Goal: Task Accomplishment & Management: Manage account settings

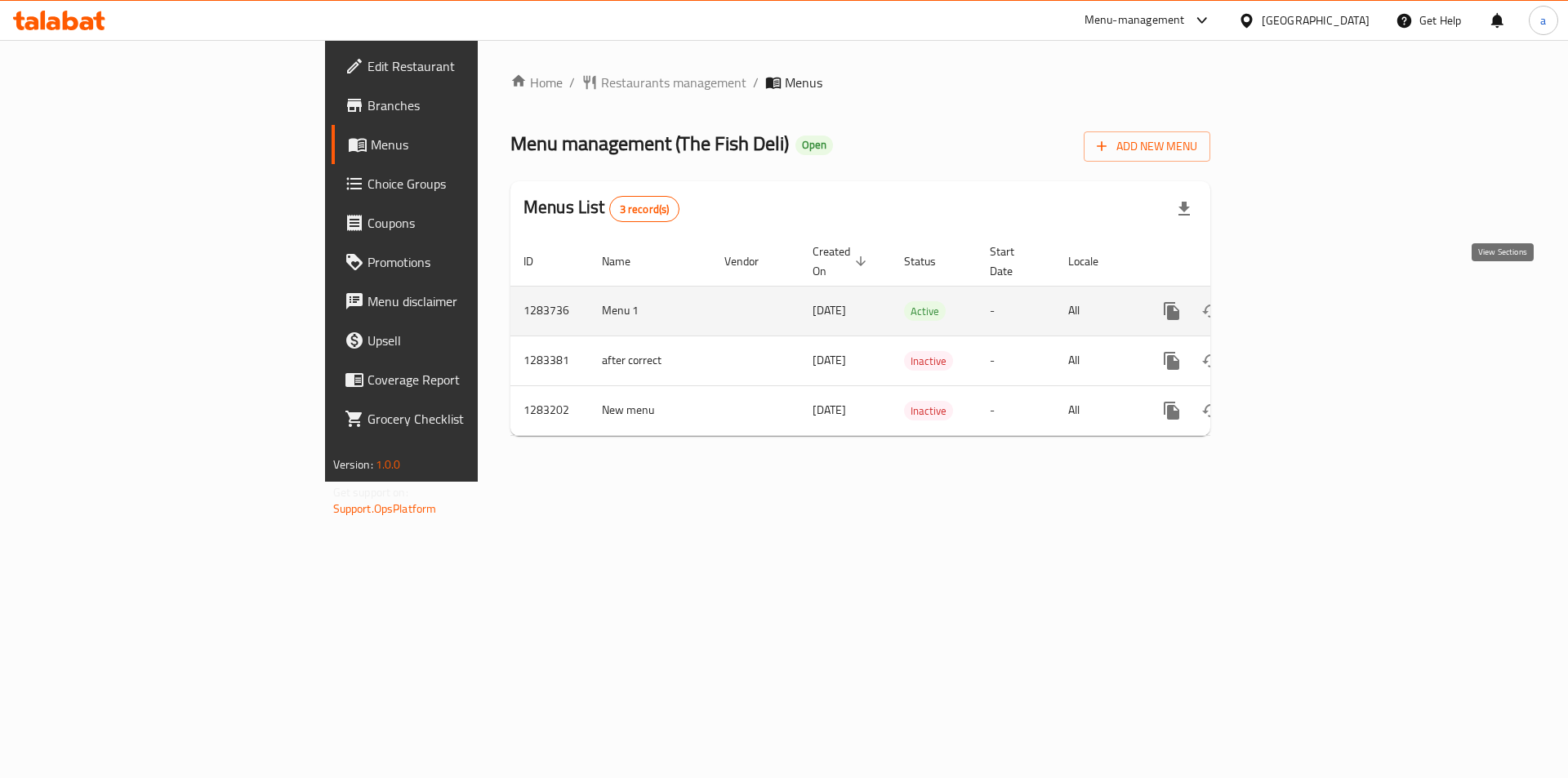
click at [1299, 301] on icon "enhanced table" at bounding box center [1290, 311] width 20 height 20
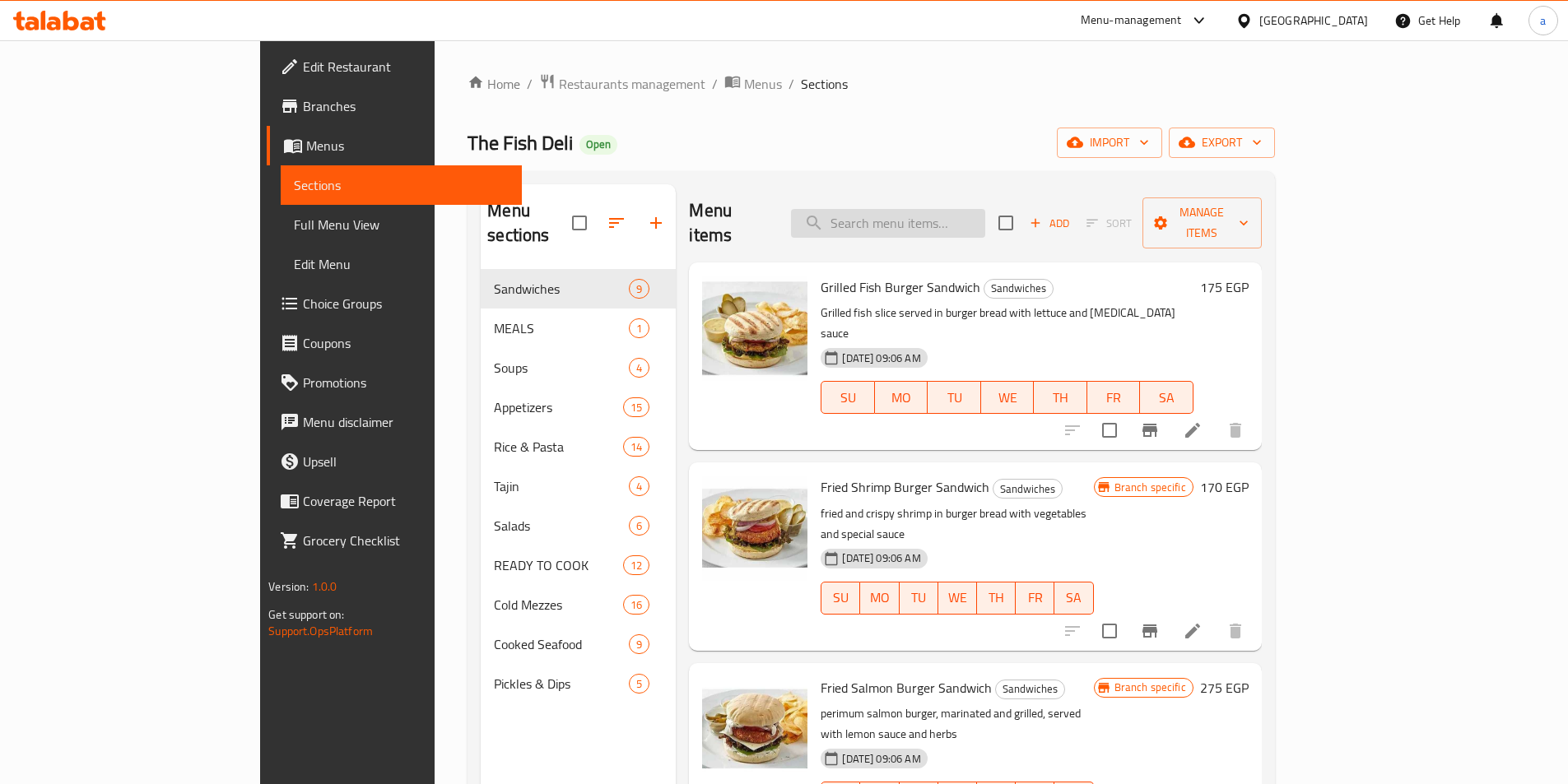
click at [912, 218] on input "search" at bounding box center [888, 223] width 194 height 29
paste input "760253"
type input "760253"
click at [946, 219] on input "search" at bounding box center [888, 223] width 194 height 29
paste input "Crab Gratin 4pcs READY TO COOK"
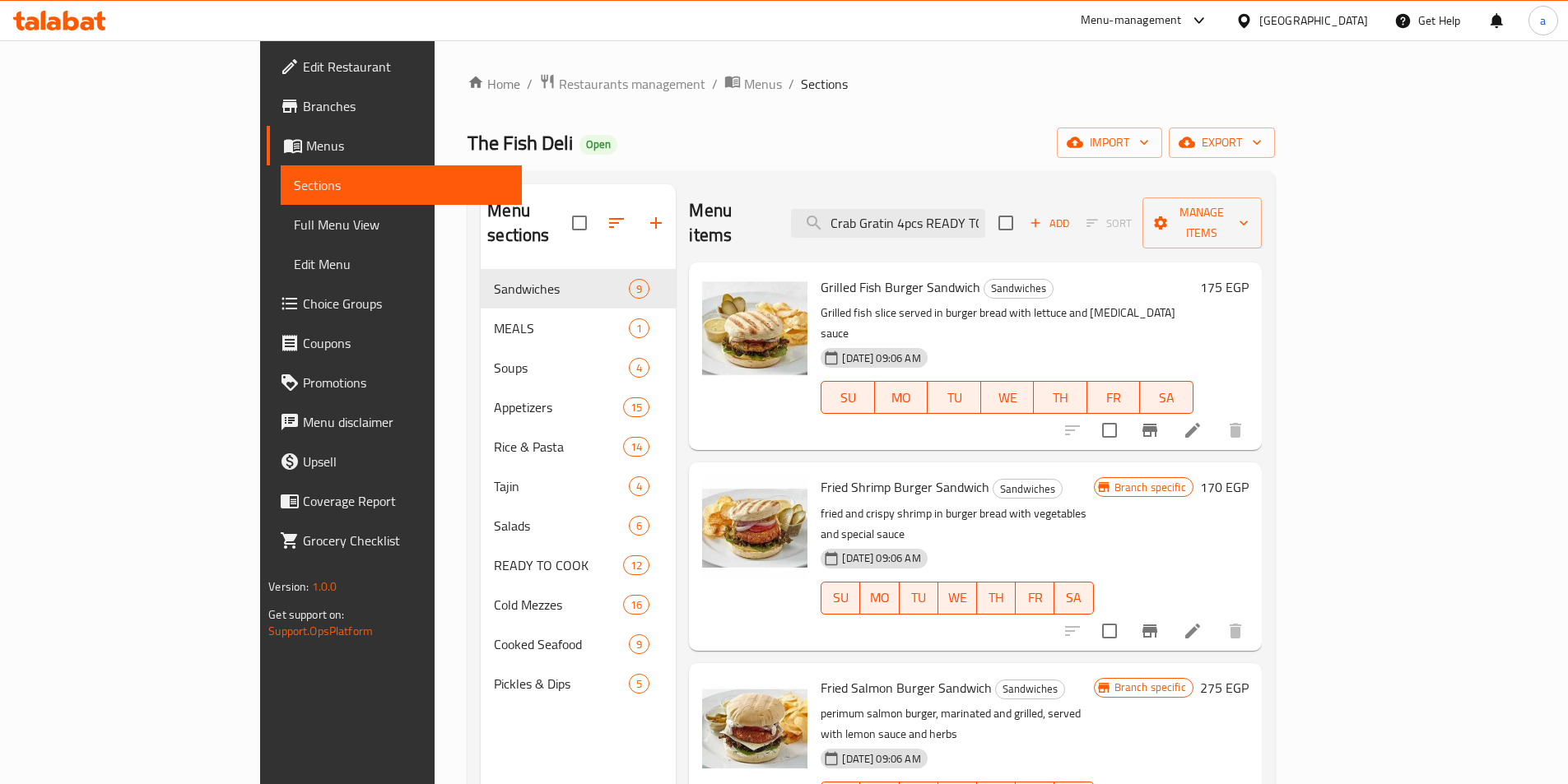
scroll to position [0, 38]
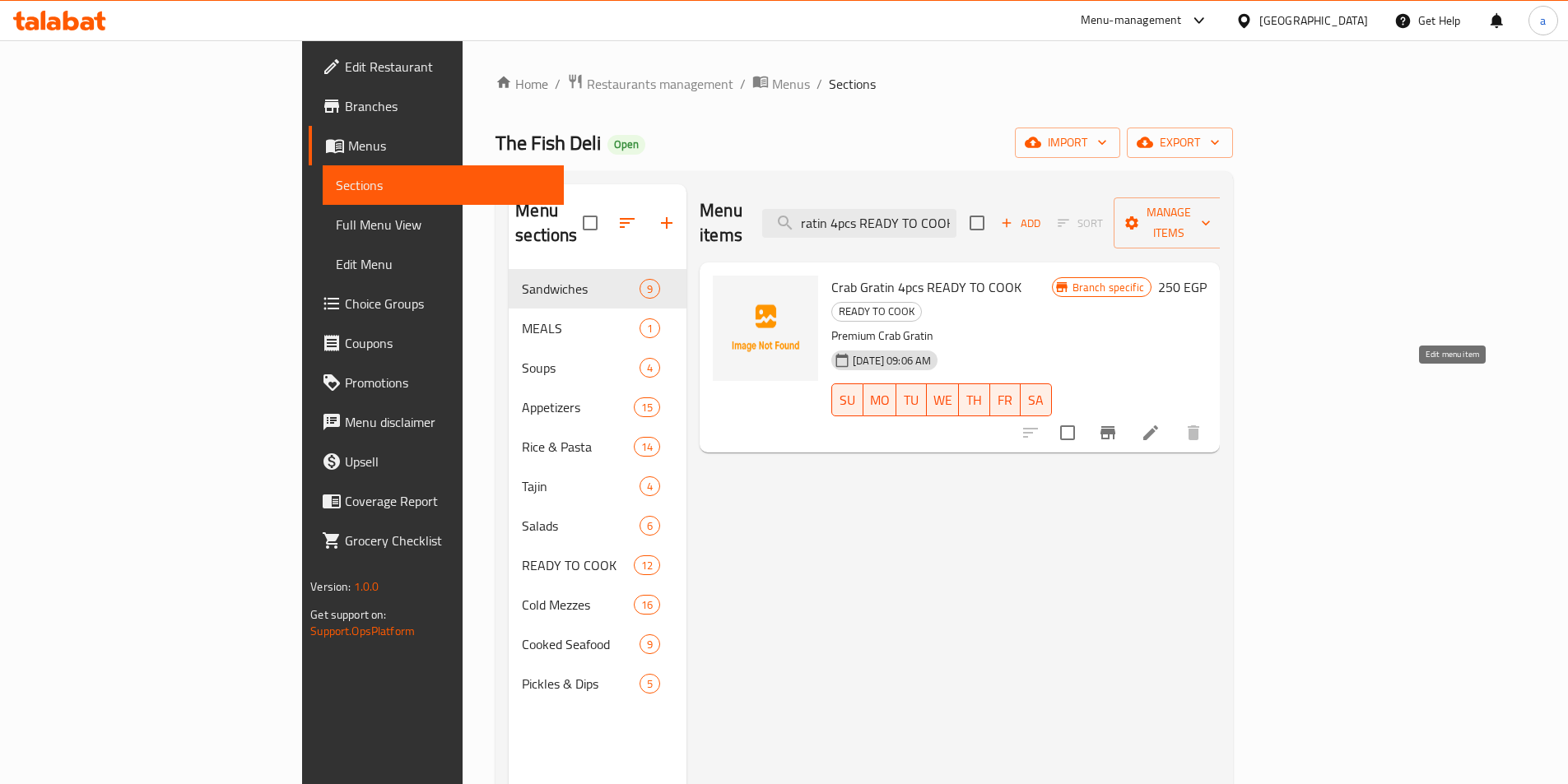
type input "Crab Gratin 4pcs READY TO COOK"
click at [1158, 425] on icon at bounding box center [1150, 432] width 15 height 15
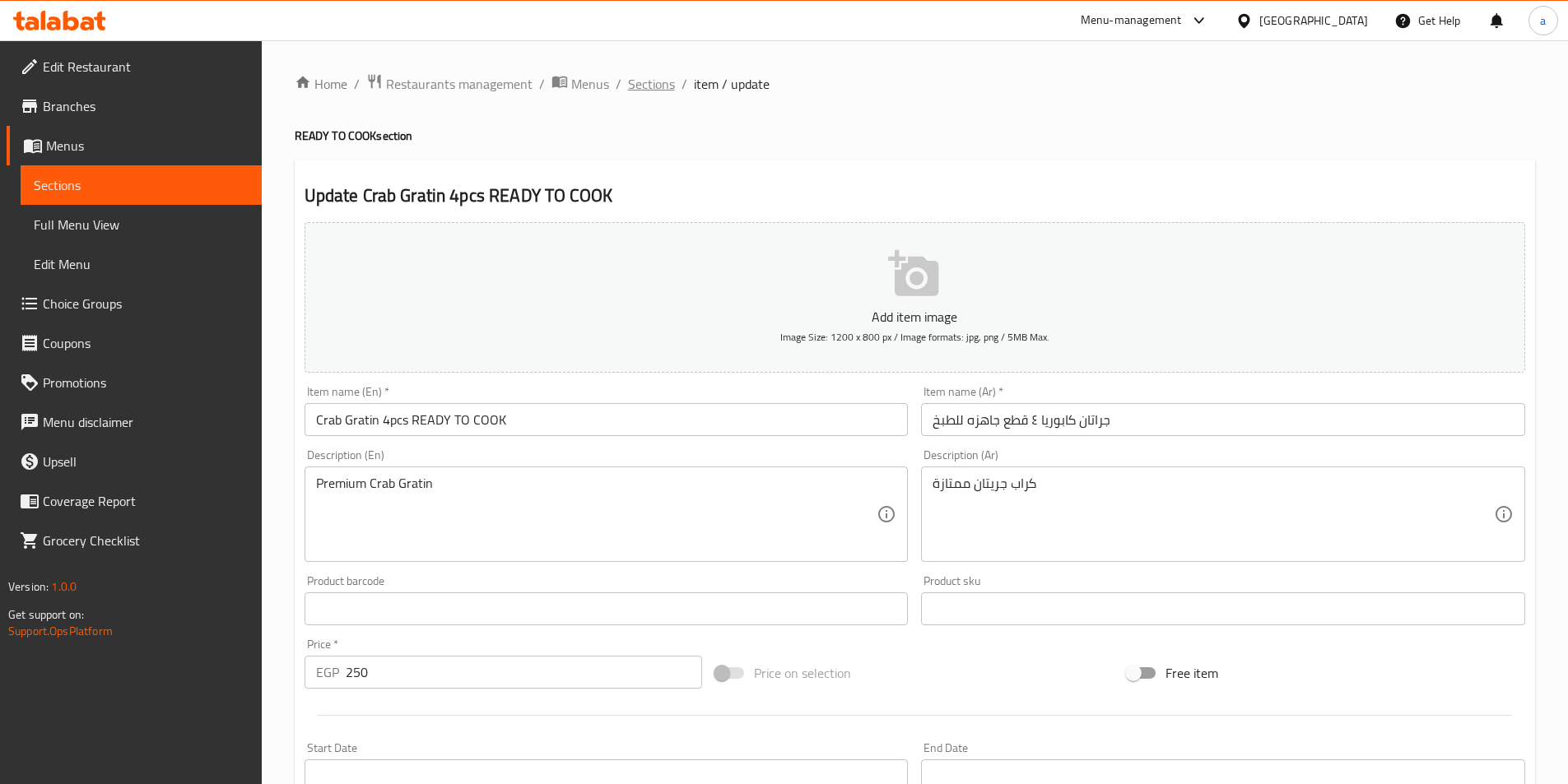
click at [654, 88] on span "Sections" at bounding box center [652, 84] width 47 height 20
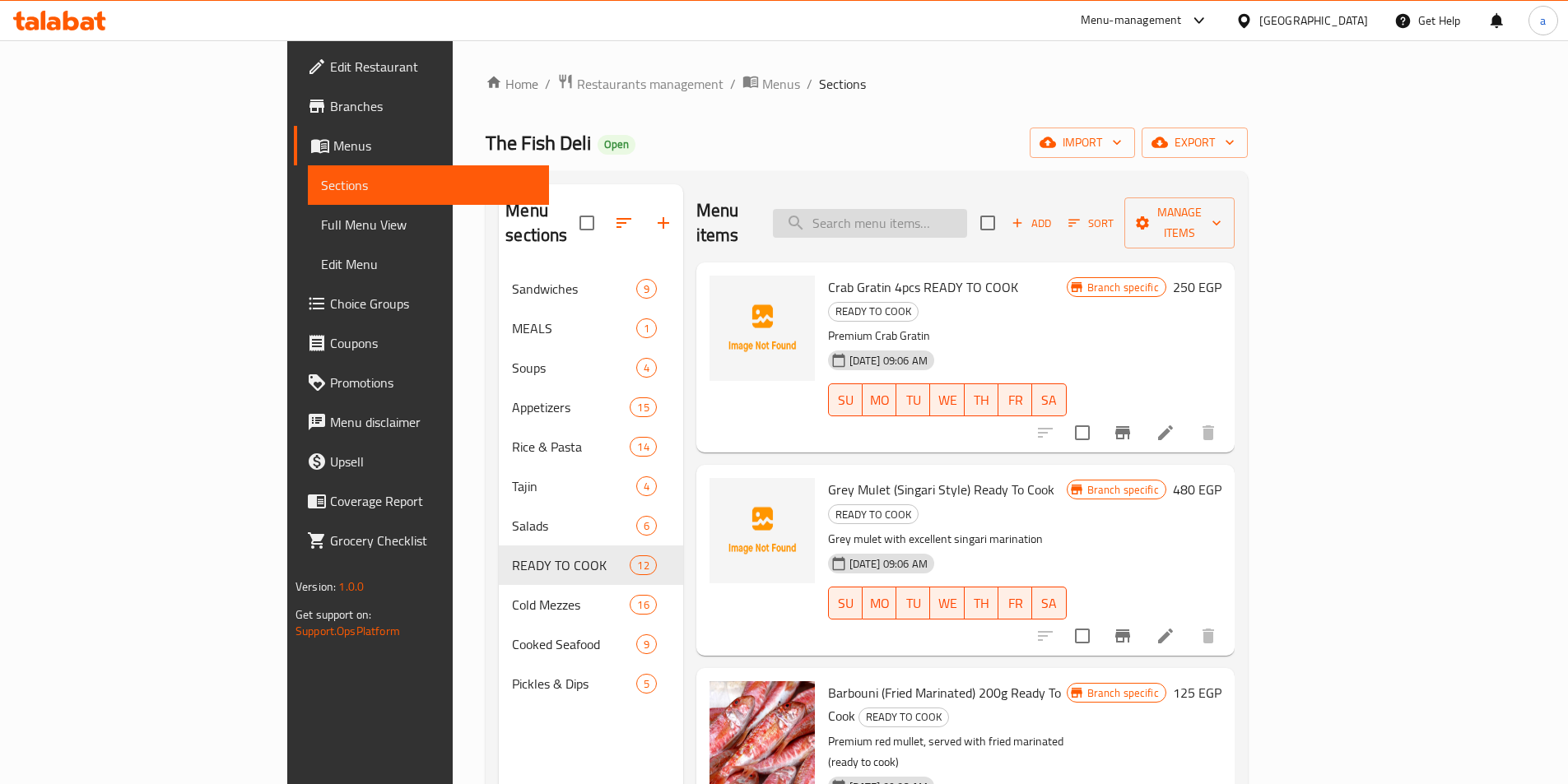
drag, startPoint x: 951, startPoint y: 189, endPoint x: 951, endPoint y: 199, distance: 10.0
click at [951, 196] on div "Menu items Add Sort Manage items" at bounding box center [965, 224] width 538 height 79
click at [951, 209] on input "search" at bounding box center [870, 223] width 194 height 29
paste input "Shrimp Kofta 4 Pcs READY TO COOK"
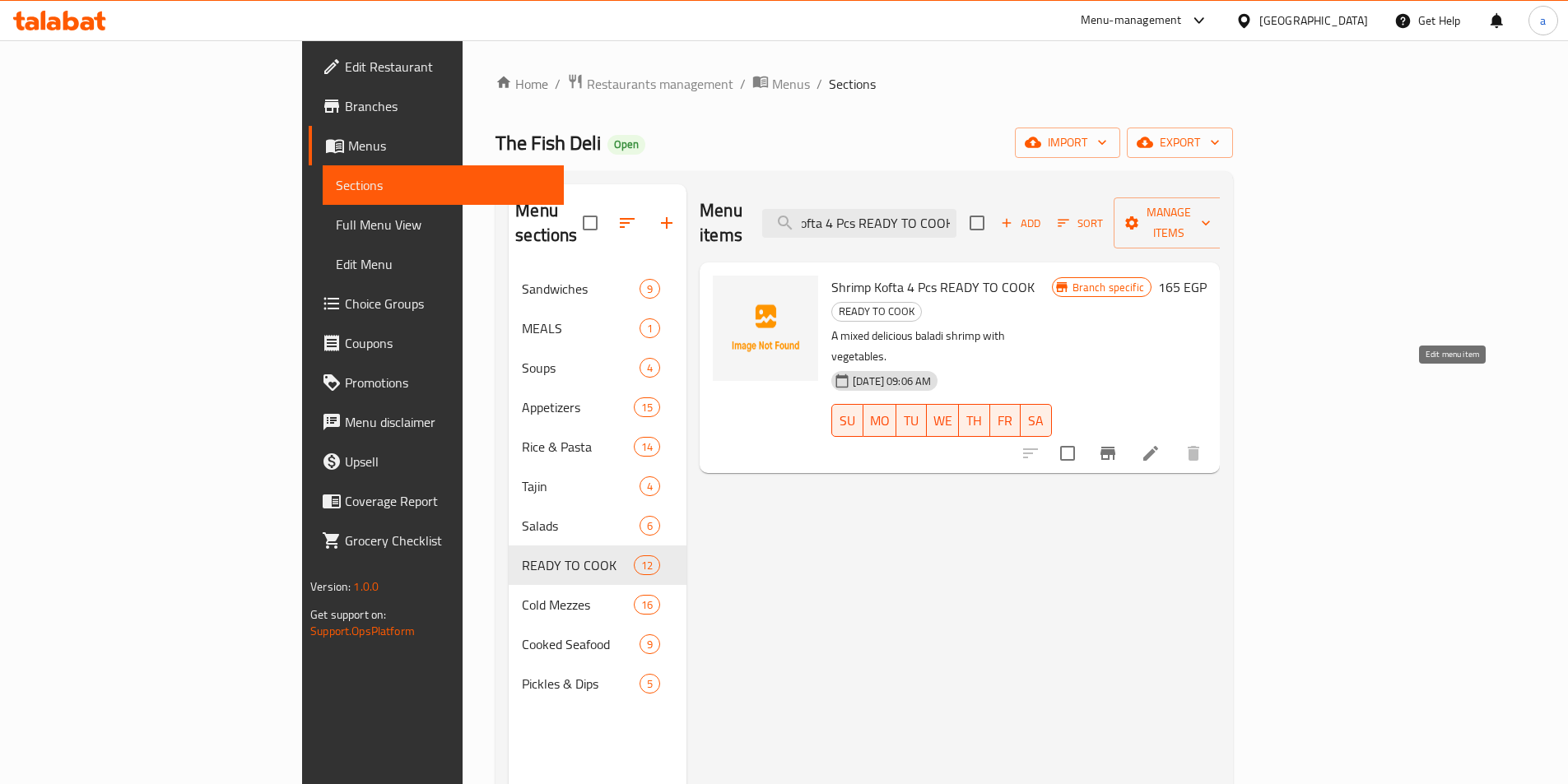
type input "Shrimp Kofta 4 Pcs READY TO COOK"
click at [1161, 444] on icon at bounding box center [1150, 453] width 20 height 20
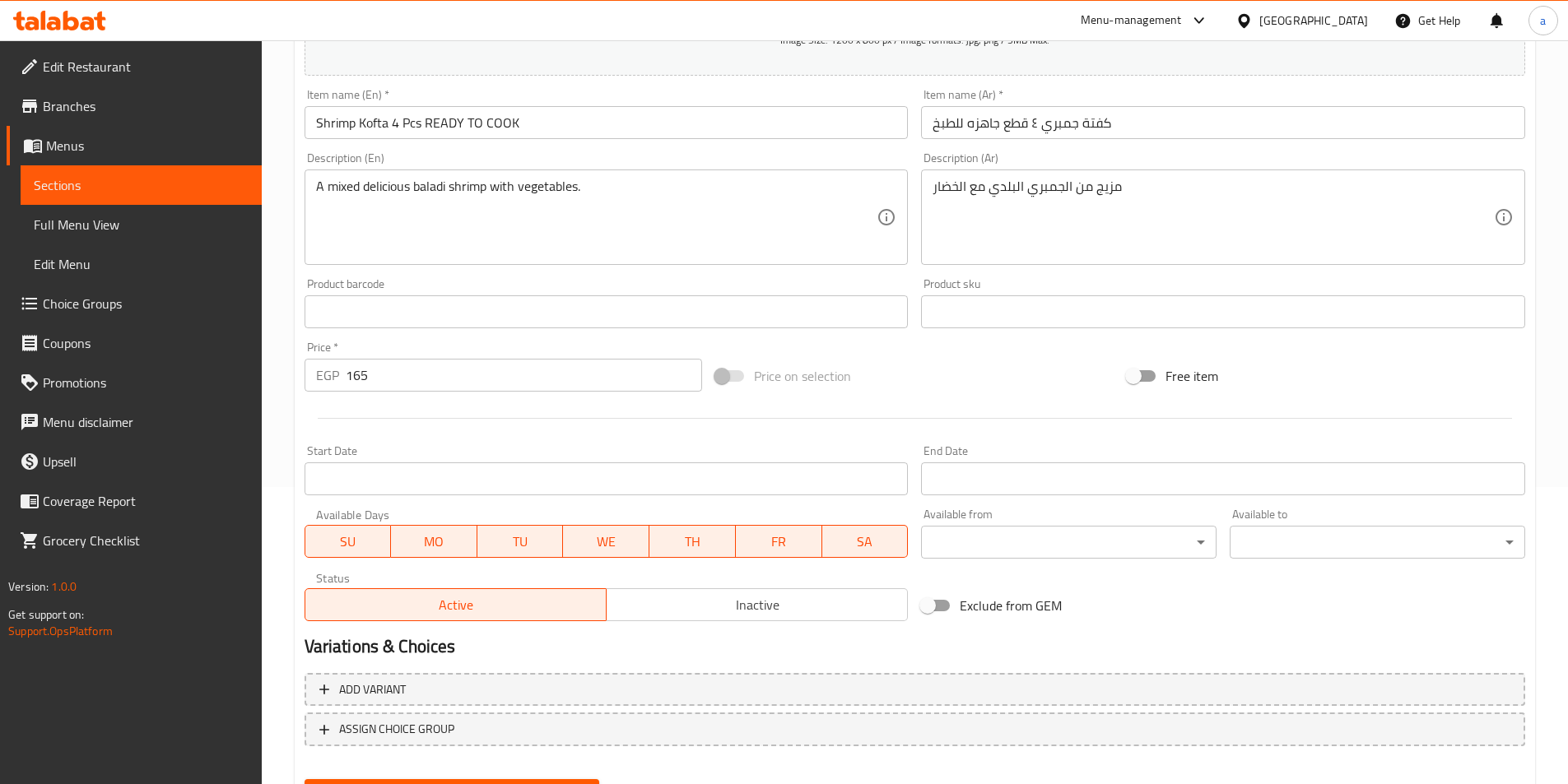
scroll to position [241, 0]
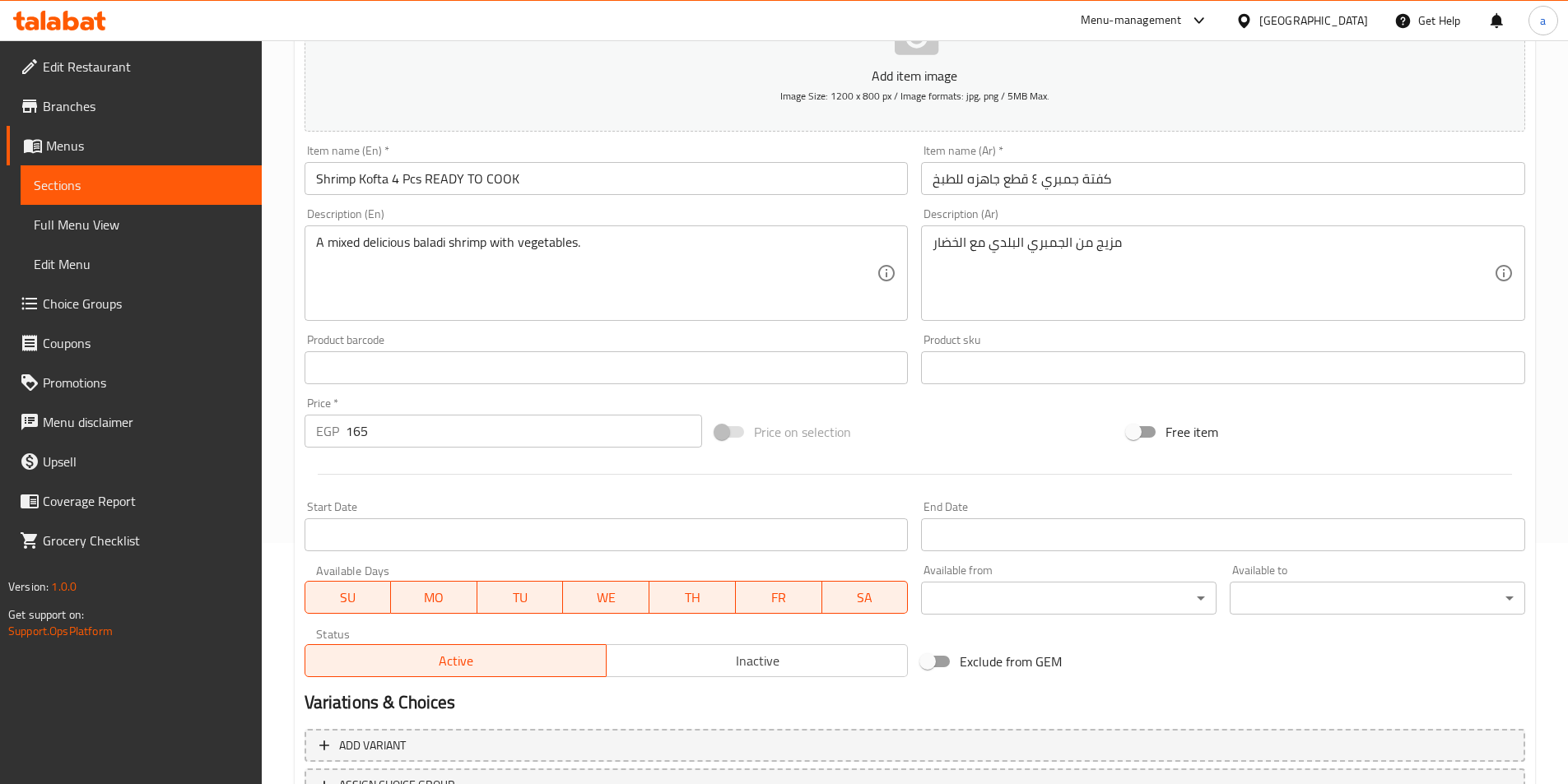
click at [1131, 185] on input "كفتة جمبري ٤ قطع جاهزه للطبخ" at bounding box center [1223, 179] width 604 height 33
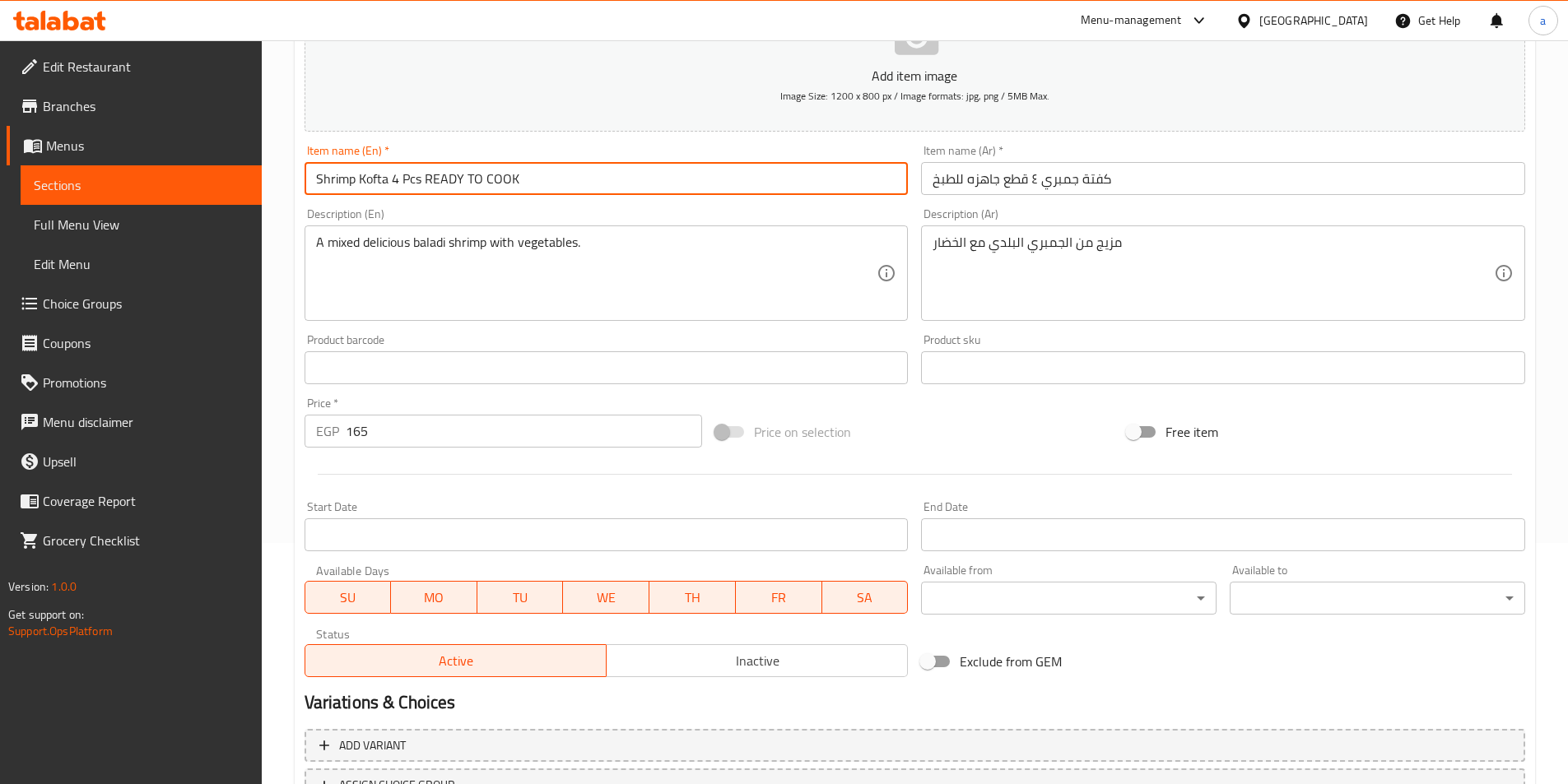
click at [820, 168] on input "Shrimp Kofta 4 Pcs READY TO COOK" at bounding box center [607, 179] width 604 height 33
click at [1029, 173] on input "كفتة جمبري ٤ قطع جاهزه للطبخ" at bounding box center [1223, 179] width 604 height 33
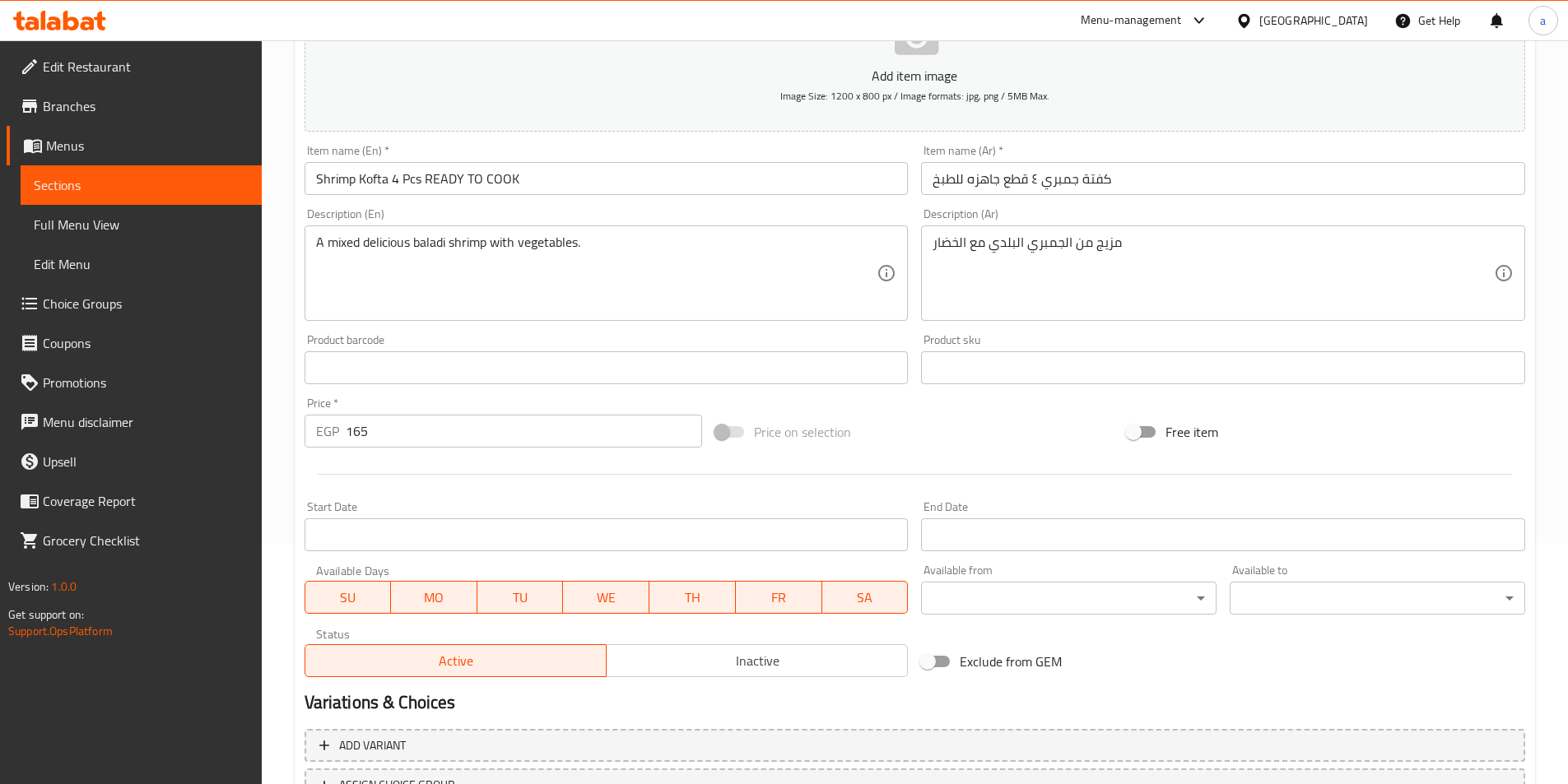
scroll to position [0, 0]
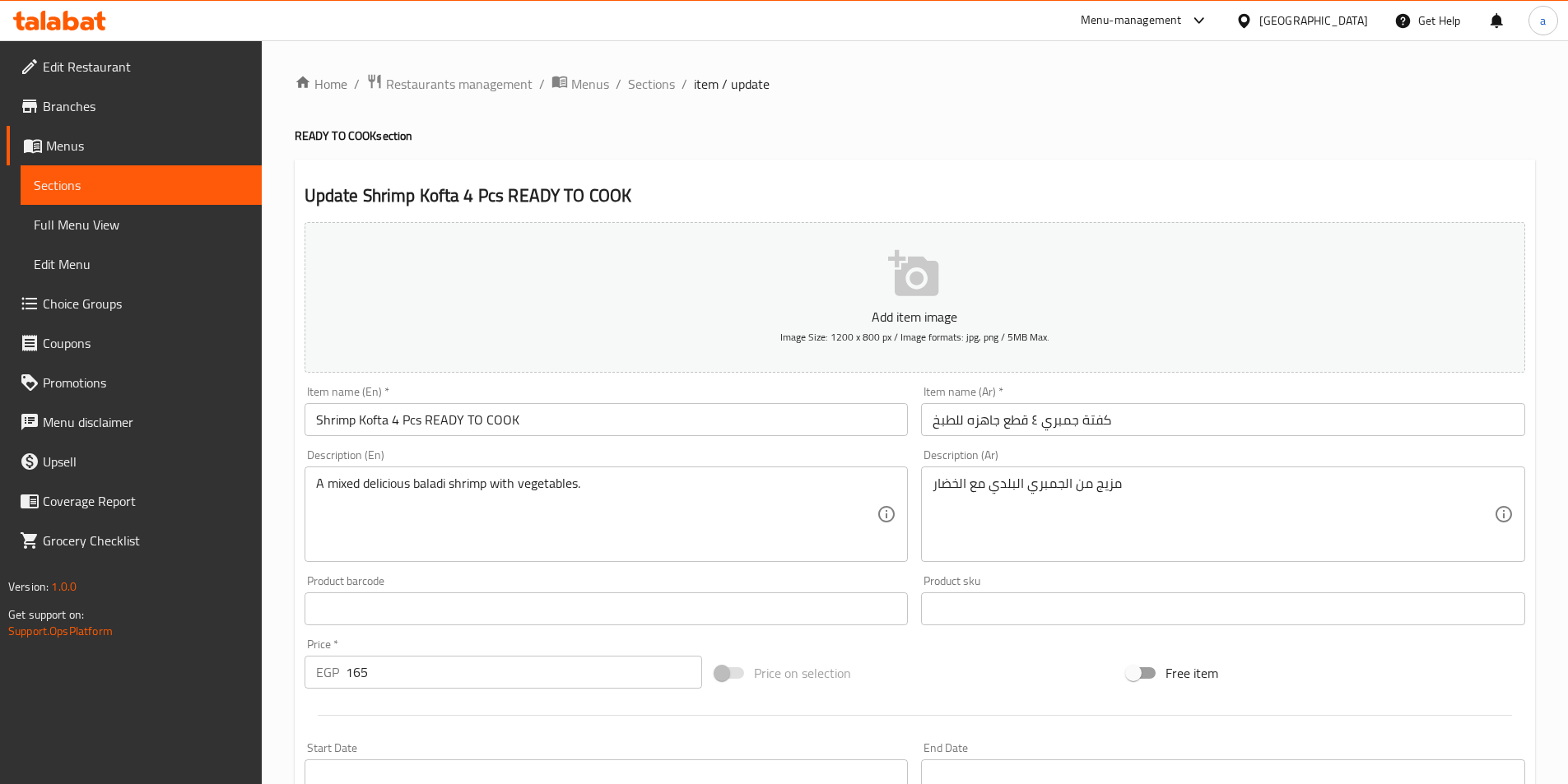
click at [99, 191] on span "Sections" at bounding box center [142, 185] width 215 height 20
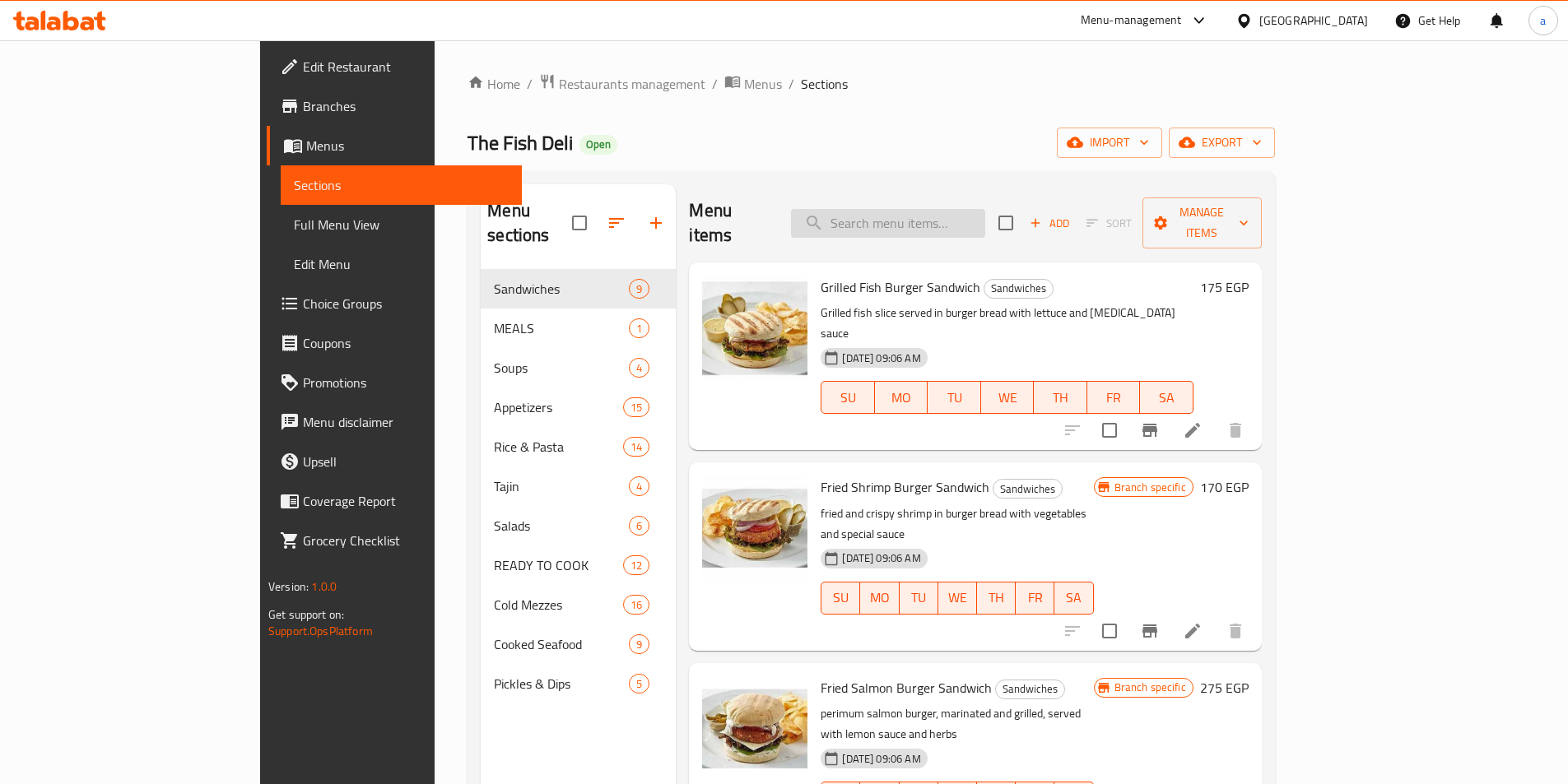
click at [977, 214] on input "search" at bounding box center [888, 223] width 194 height 29
paste input "Salmon Sliders 4 Pcs READY TO COOK"
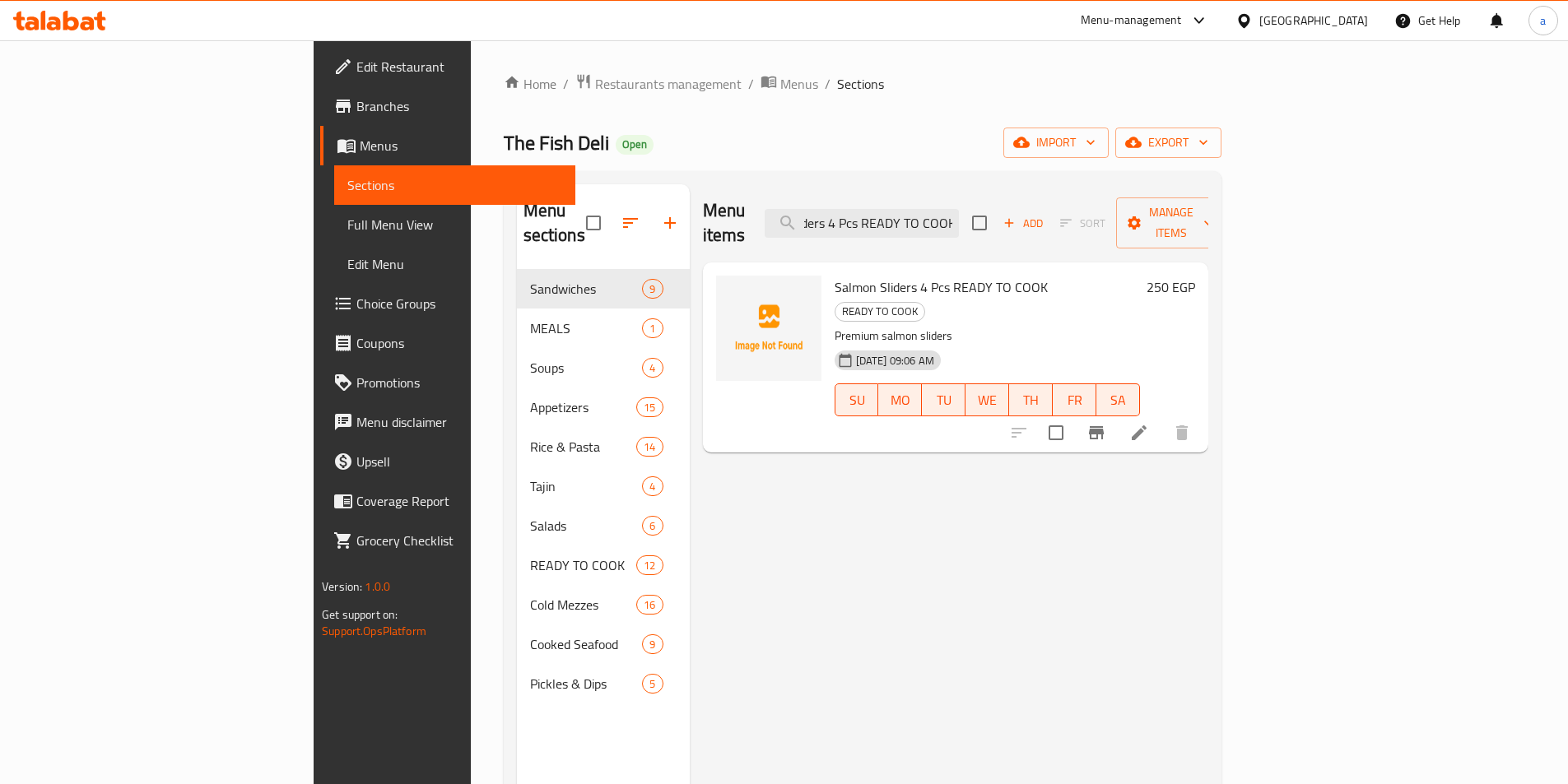
type input "Salmon Sliders 4 Pcs READY TO COOK"
click at [1149, 423] on icon at bounding box center [1139, 432] width 20 height 20
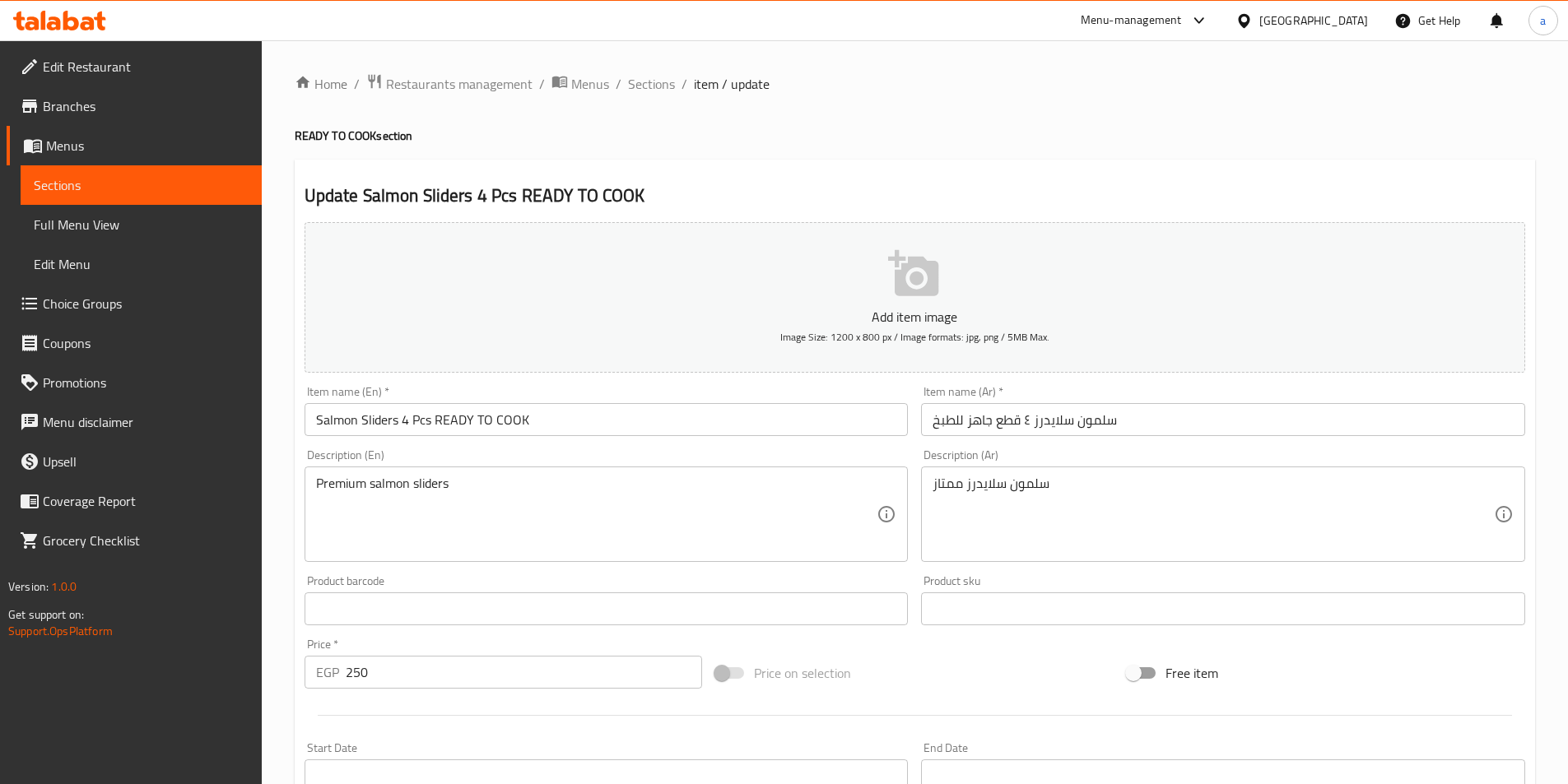
click at [132, 174] on link "Sections" at bounding box center [142, 184] width 241 height 39
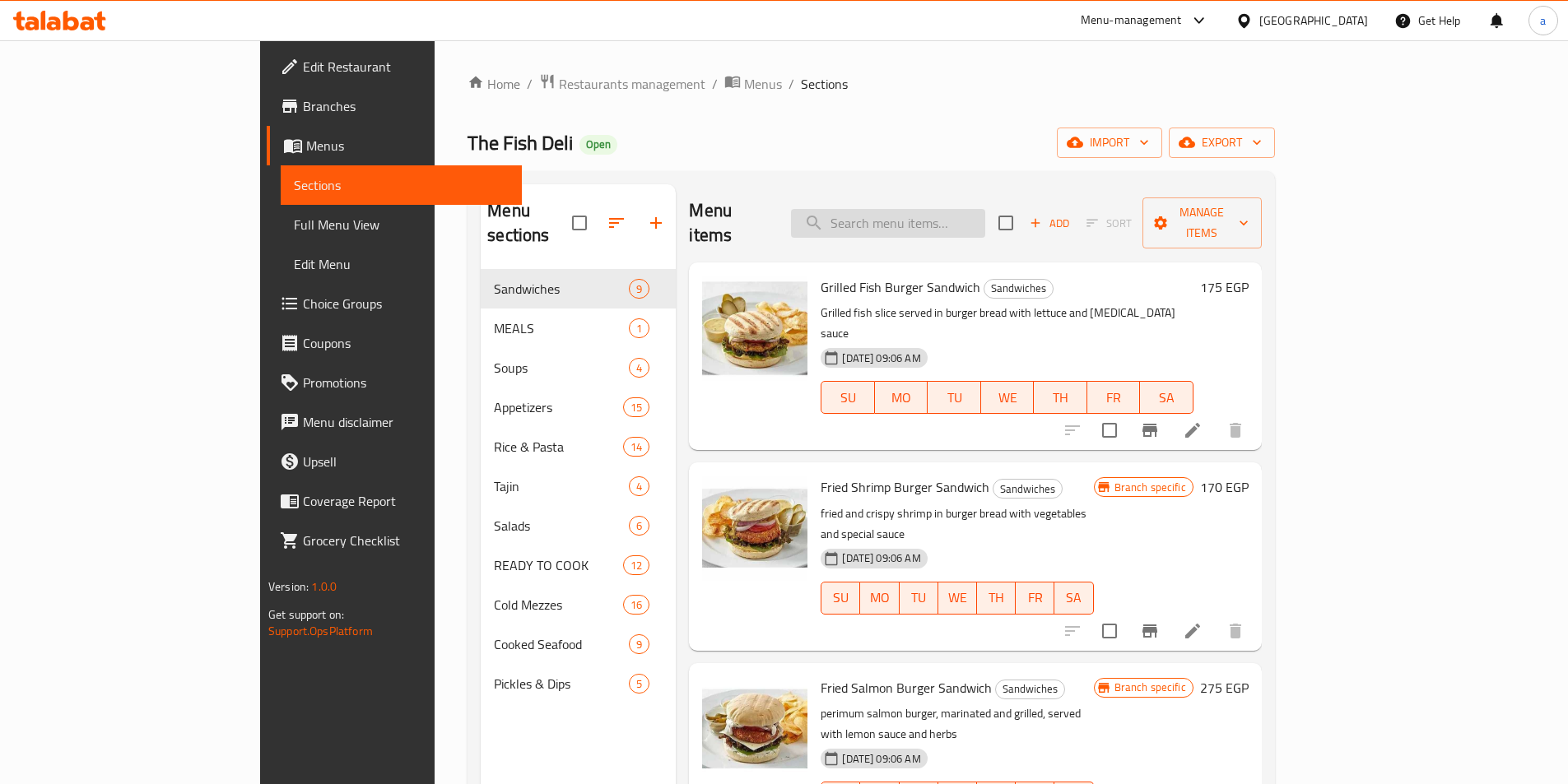
click at [934, 220] on input "search" at bounding box center [888, 223] width 194 height 29
paste input "Salmon Sliders 4 Pcs READY TO COOK"
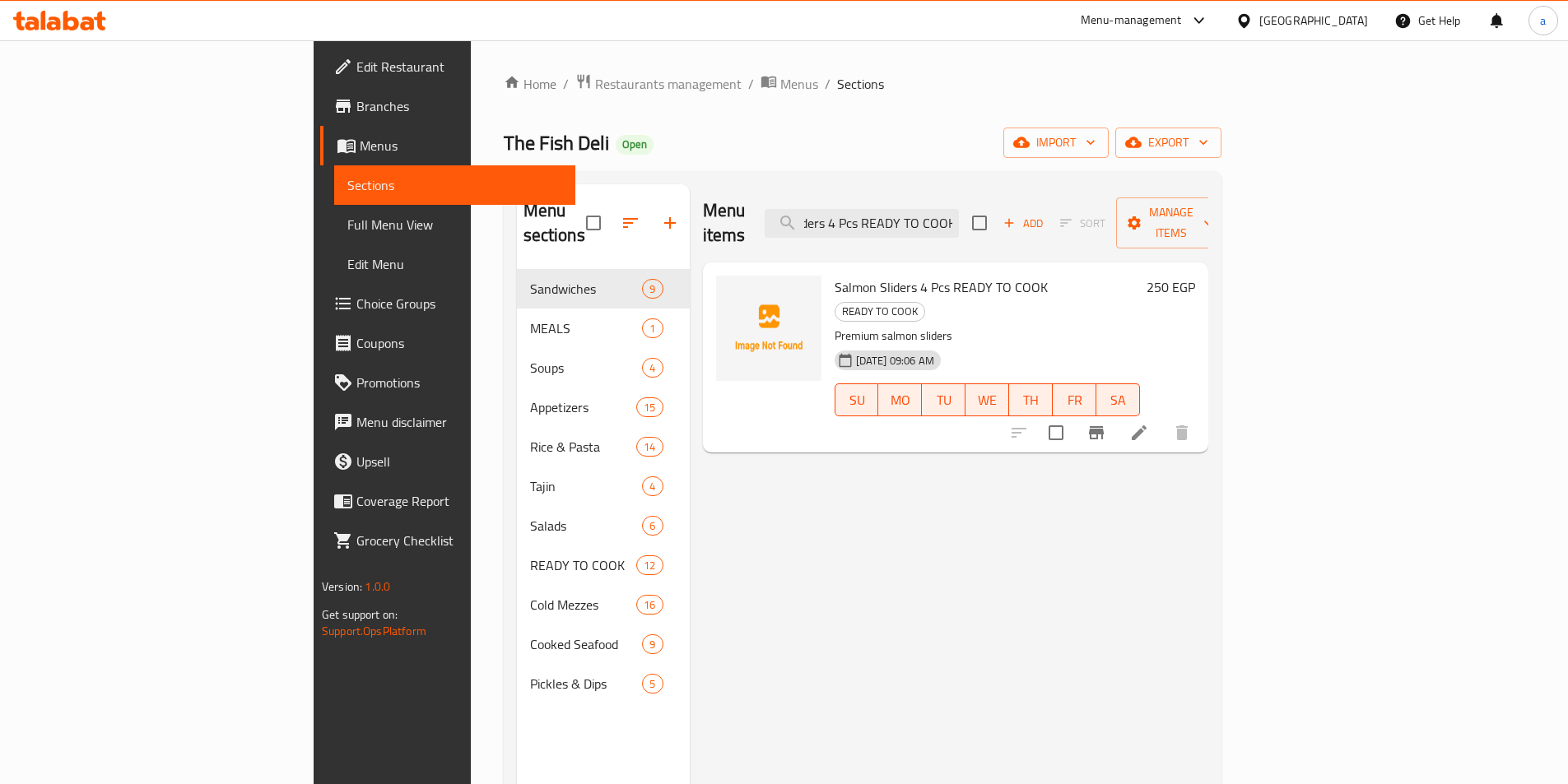
type input "Salmon Sliders 4 Pcs READY TO COOK"
click at [1147, 425] on icon at bounding box center [1139, 432] width 15 height 15
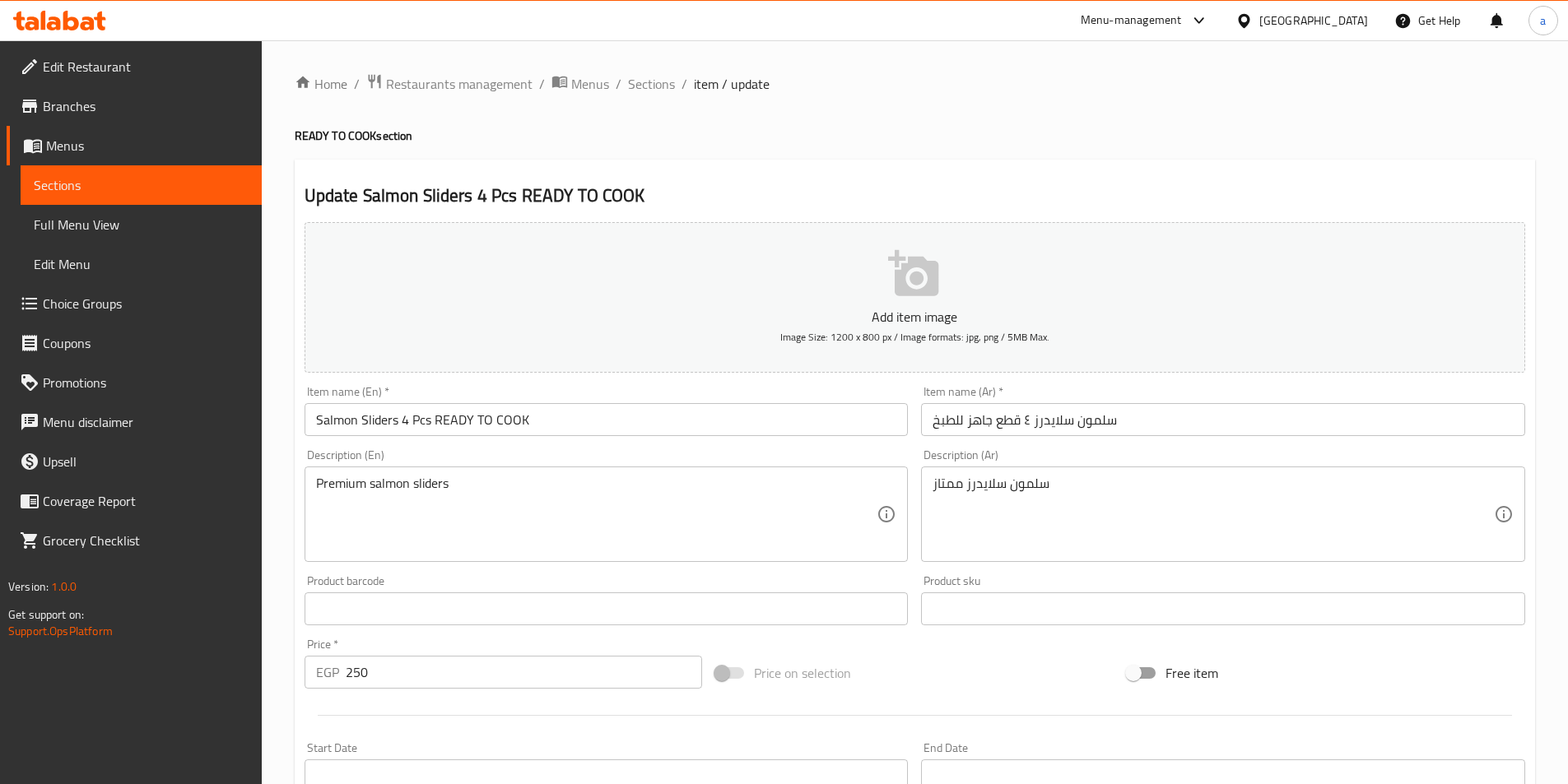
click at [108, 189] on span "Sections" at bounding box center [142, 185] width 215 height 20
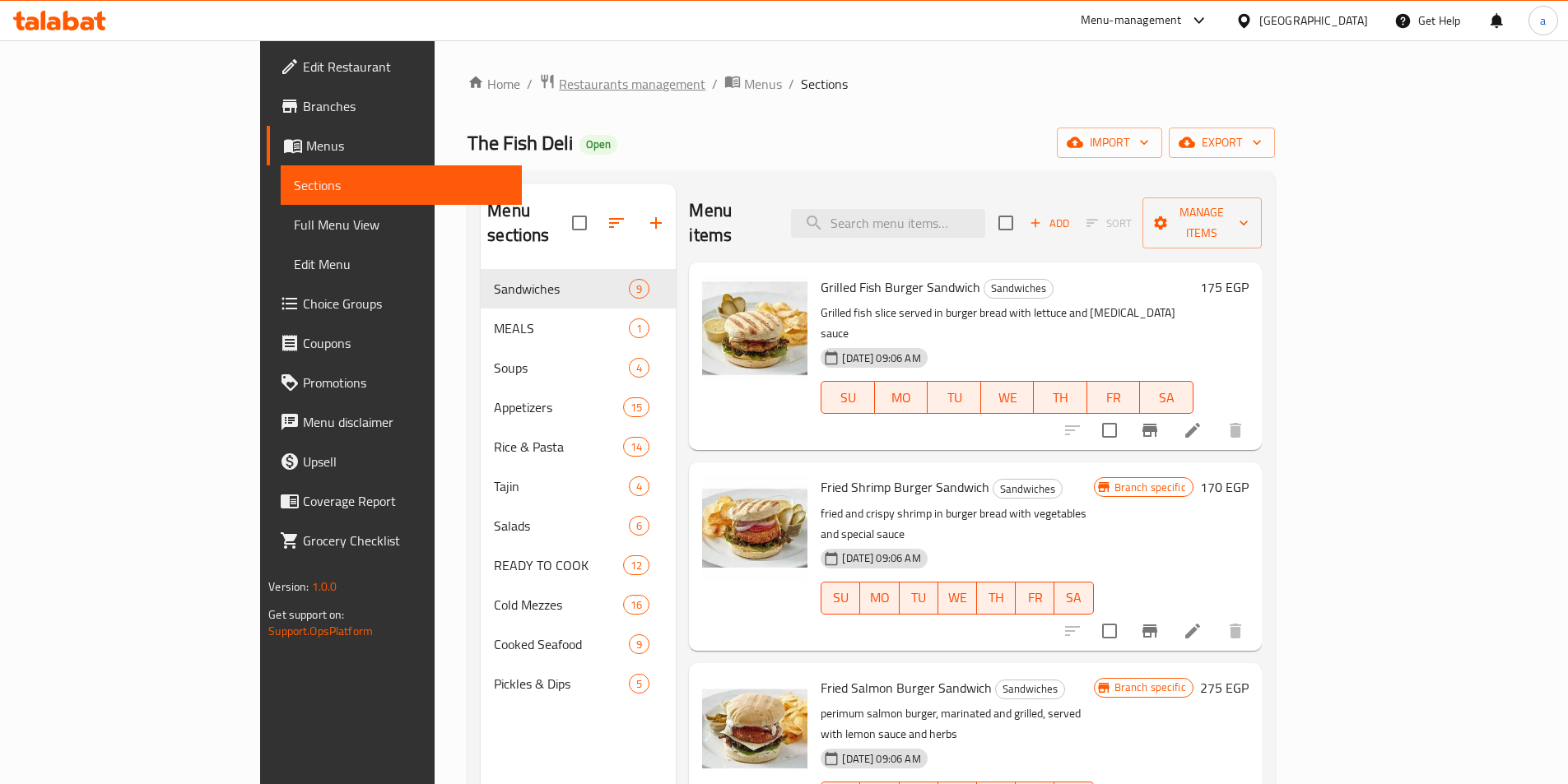
click at [559, 74] on span "Restaurants management" at bounding box center [632, 84] width 147 height 20
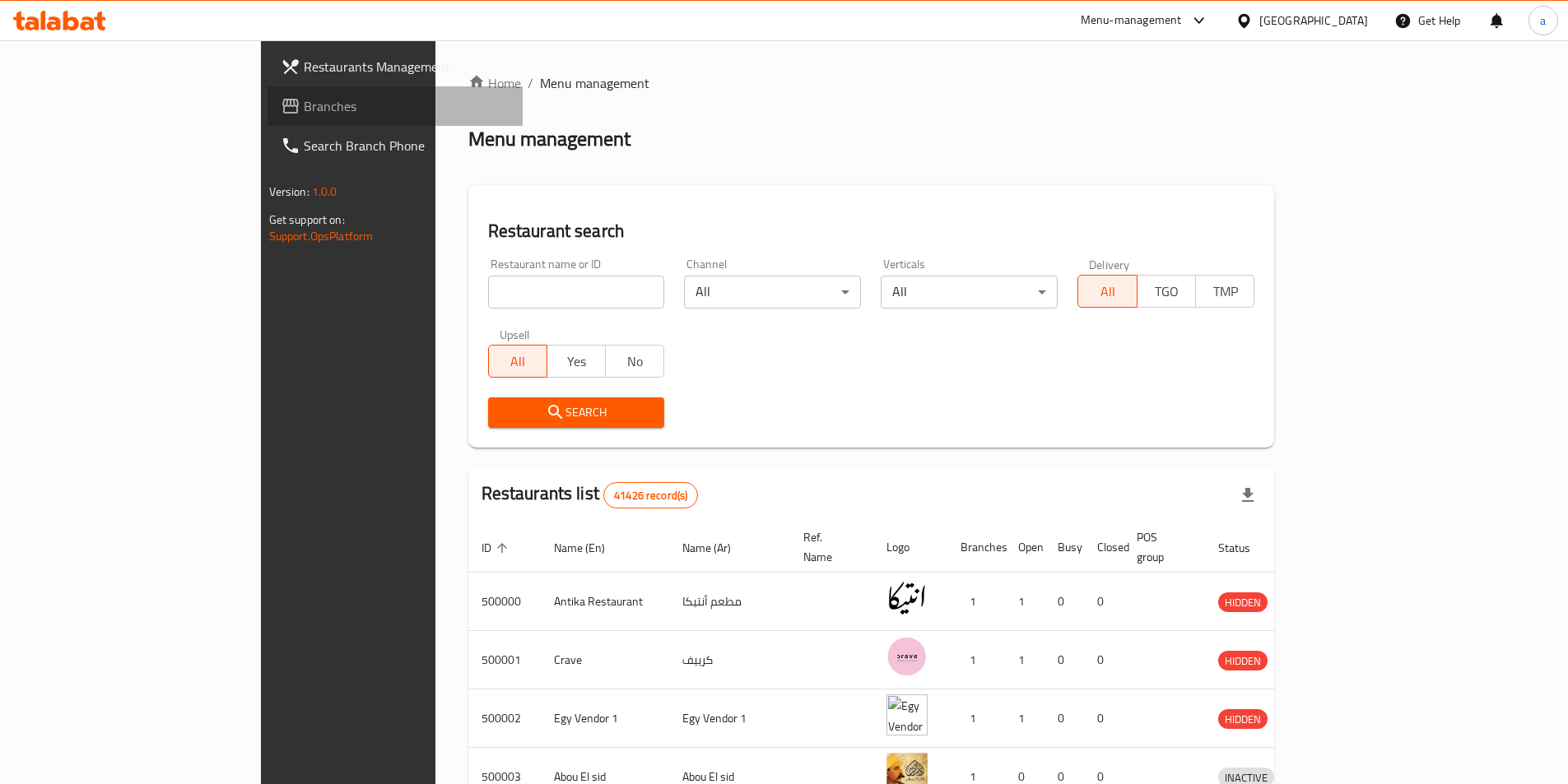
click at [304, 109] on span "Branches" at bounding box center [407, 106] width 206 height 20
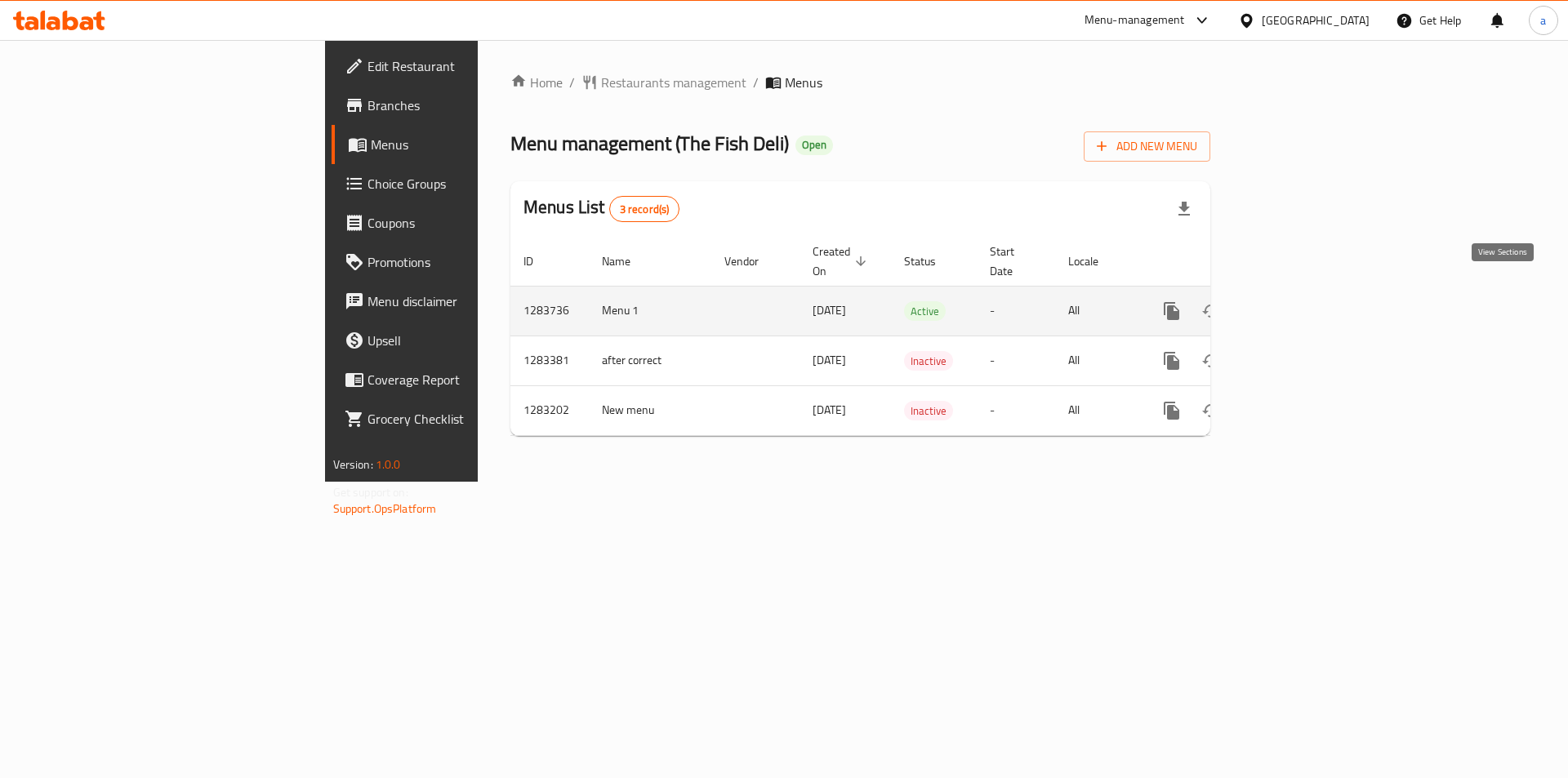
click at [1299, 301] on icon "enhanced table" at bounding box center [1290, 311] width 20 height 20
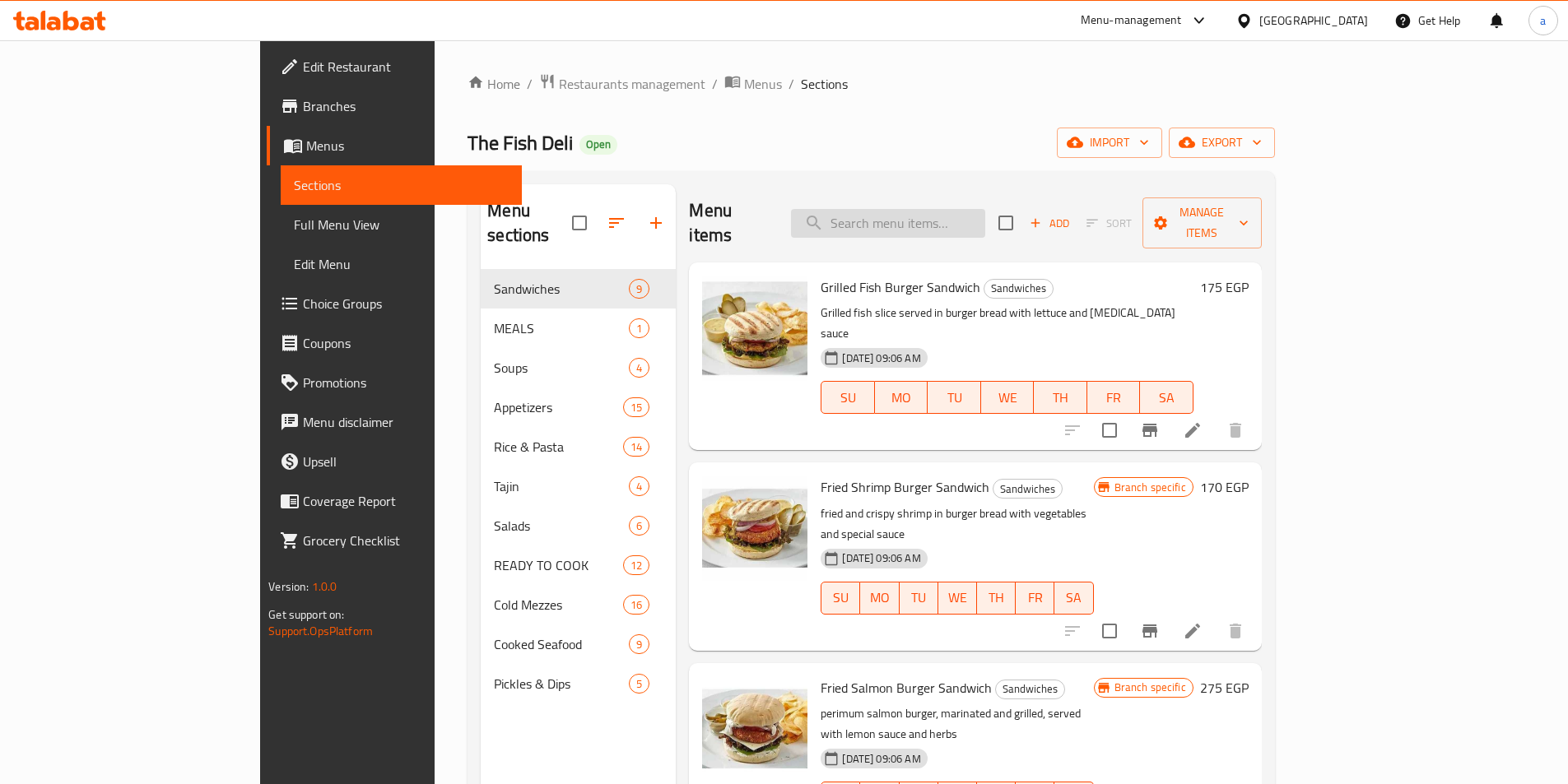
click at [985, 209] on input "search" at bounding box center [888, 223] width 194 height 29
paste input "Panko Barbouni 200gm READY TO COOK"
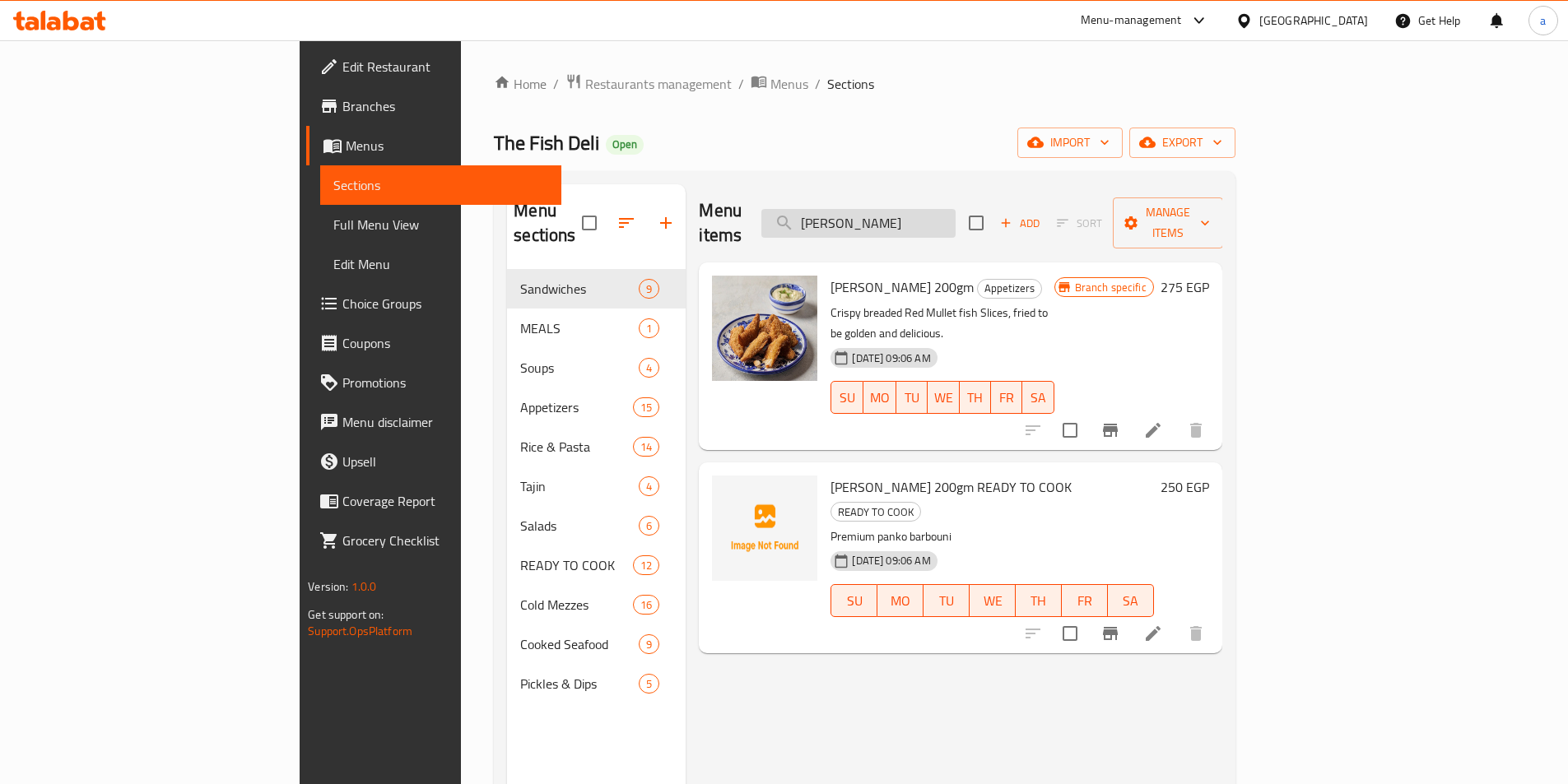
click at [956, 209] on input "Panko Barboun" at bounding box center [859, 223] width 194 height 29
paste input "i 200gm READY TO COOK"
type input "Panko Barbouni"
drag, startPoint x: 771, startPoint y: 444, endPoint x: 976, endPoint y: 442, distance: 205.0
click at [976, 475] on span "[PERSON_NAME] 200gm READY TO COOK" at bounding box center [951, 487] width 241 height 24
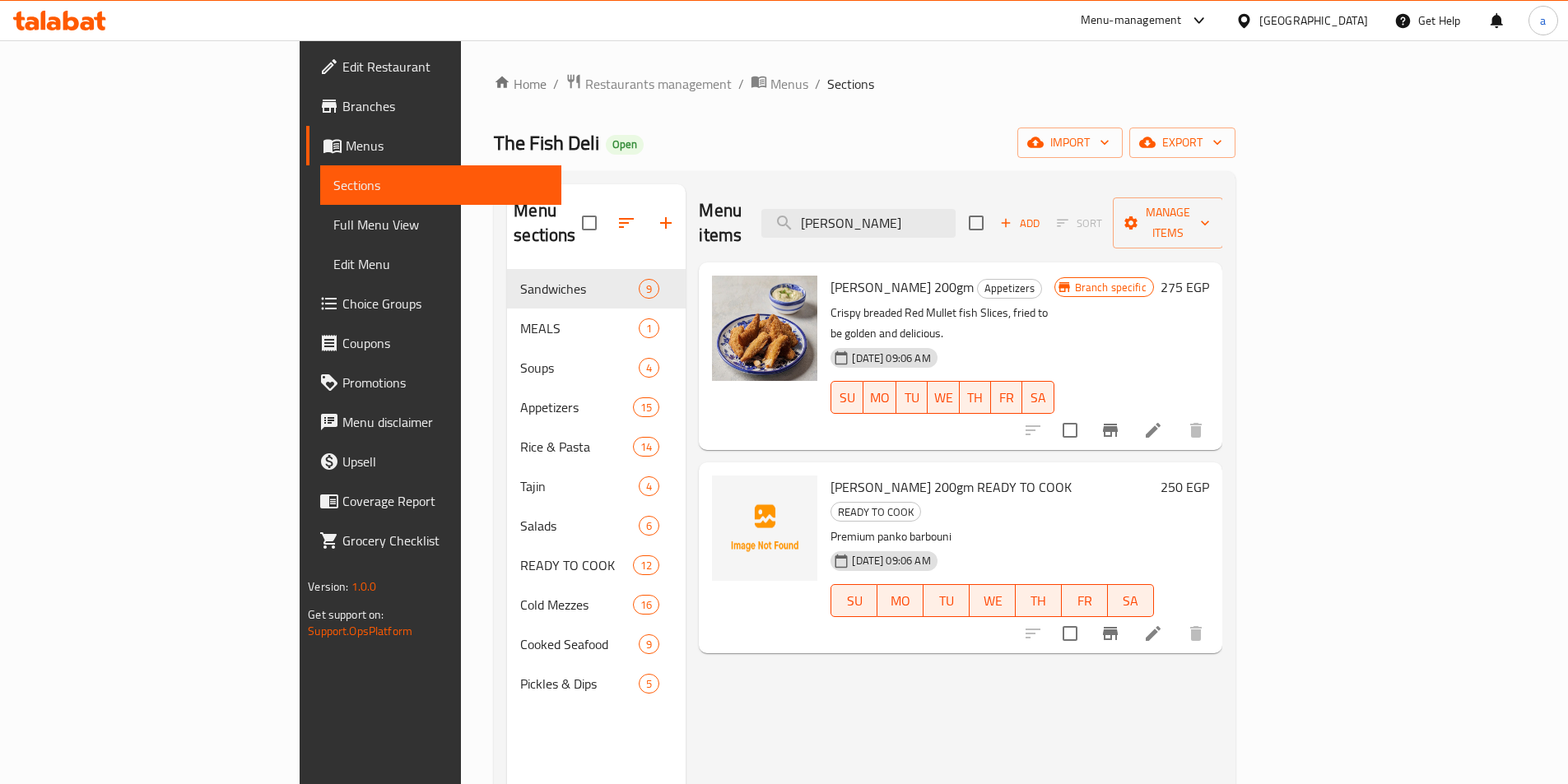
click at [1137, 469] on div "Panko Barbouni 200gm READY TO COOK READY TO COOK Premium panko barbouni 16-04-2…" at bounding box center [991, 557] width 335 height 177
click at [1163, 623] on icon at bounding box center [1153, 633] width 20 height 20
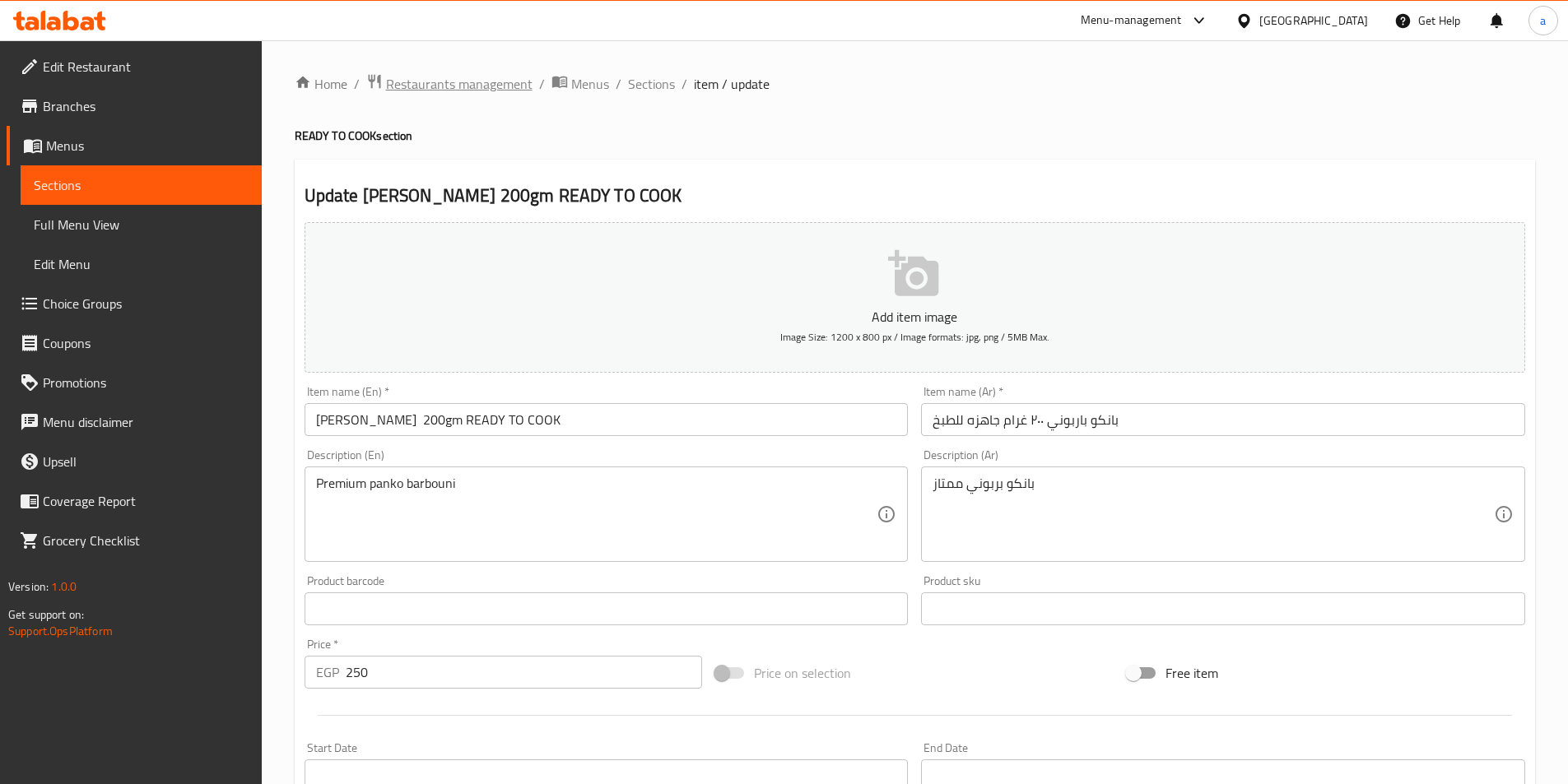
click at [446, 79] on span "Restaurants management" at bounding box center [459, 84] width 147 height 20
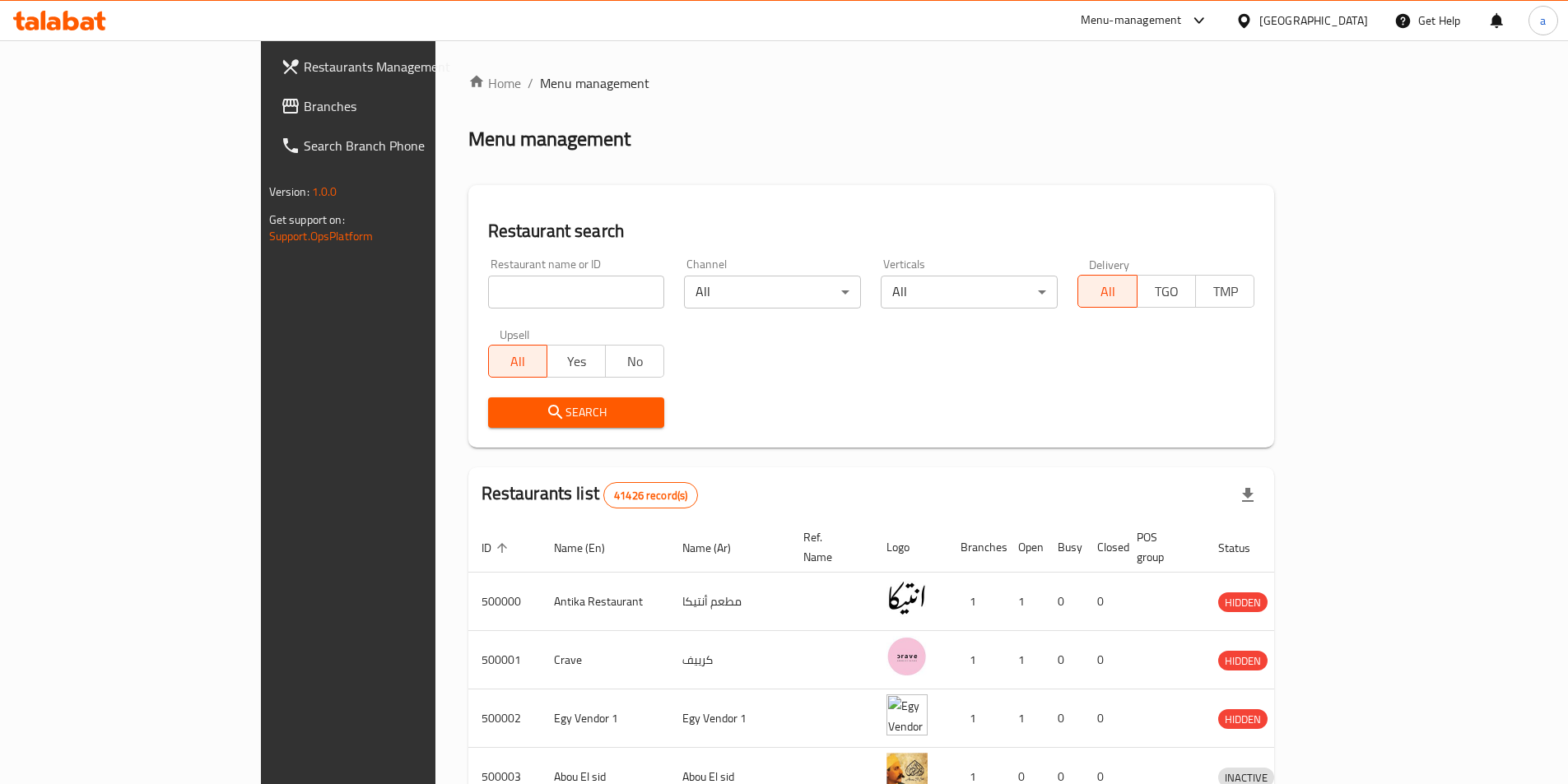
click at [304, 107] on span "Branches" at bounding box center [407, 106] width 206 height 20
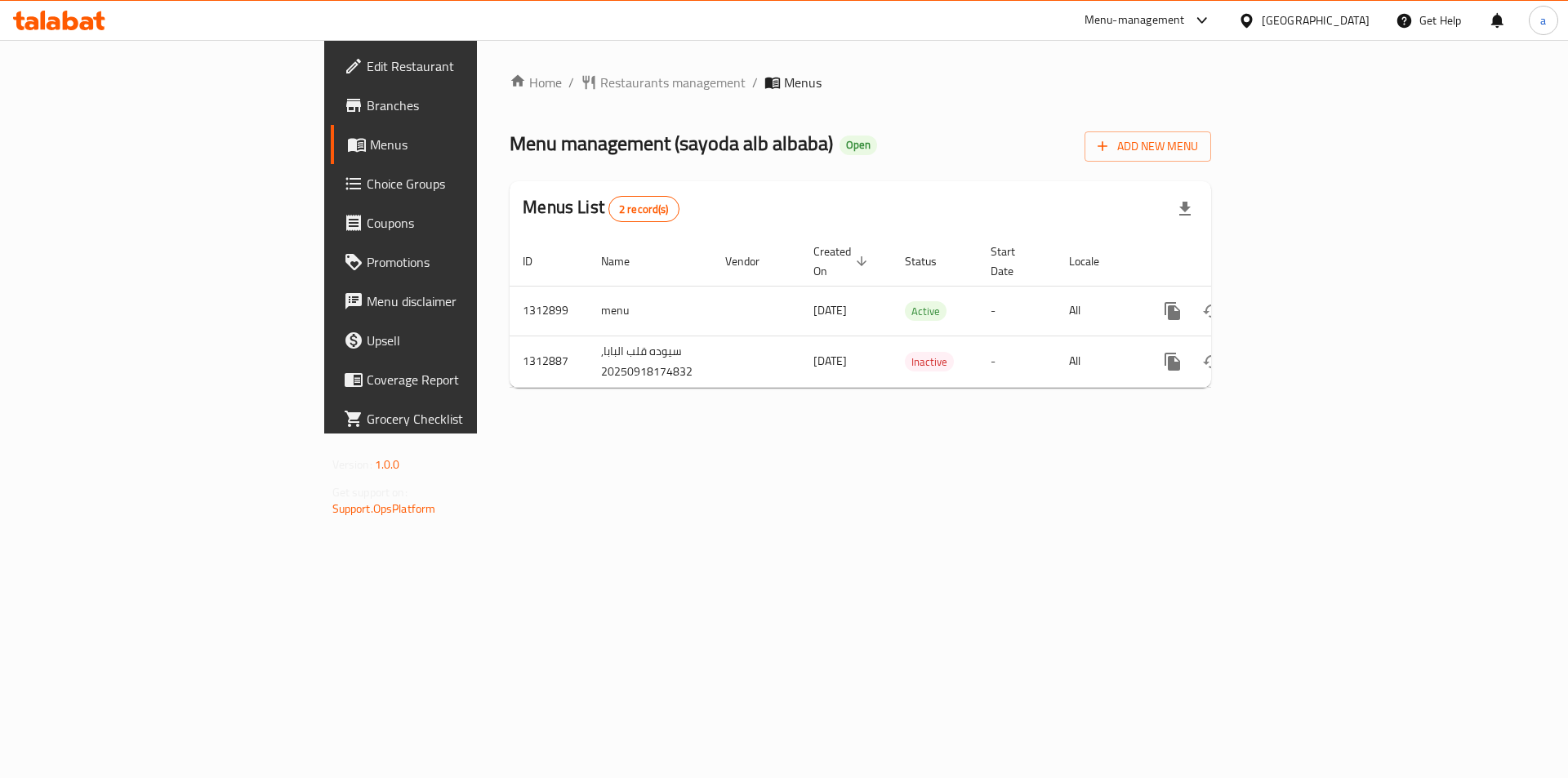
click at [367, 191] on span "Choice Groups" at bounding box center [470, 184] width 206 height 20
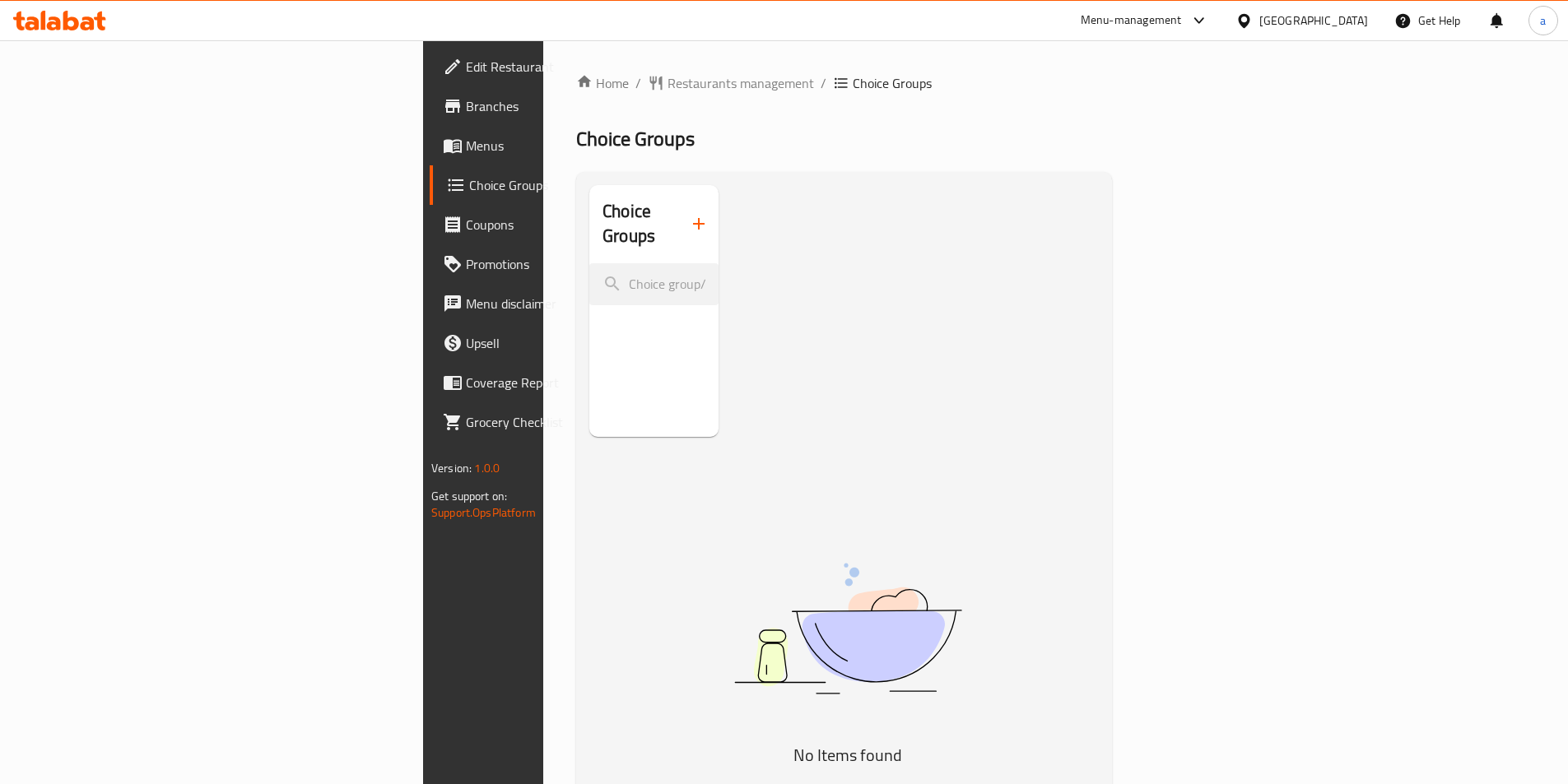
click at [430, 174] on link "Choice Groups" at bounding box center [557, 184] width 255 height 39
click at [466, 151] on span "Menus" at bounding box center [569, 145] width 206 height 20
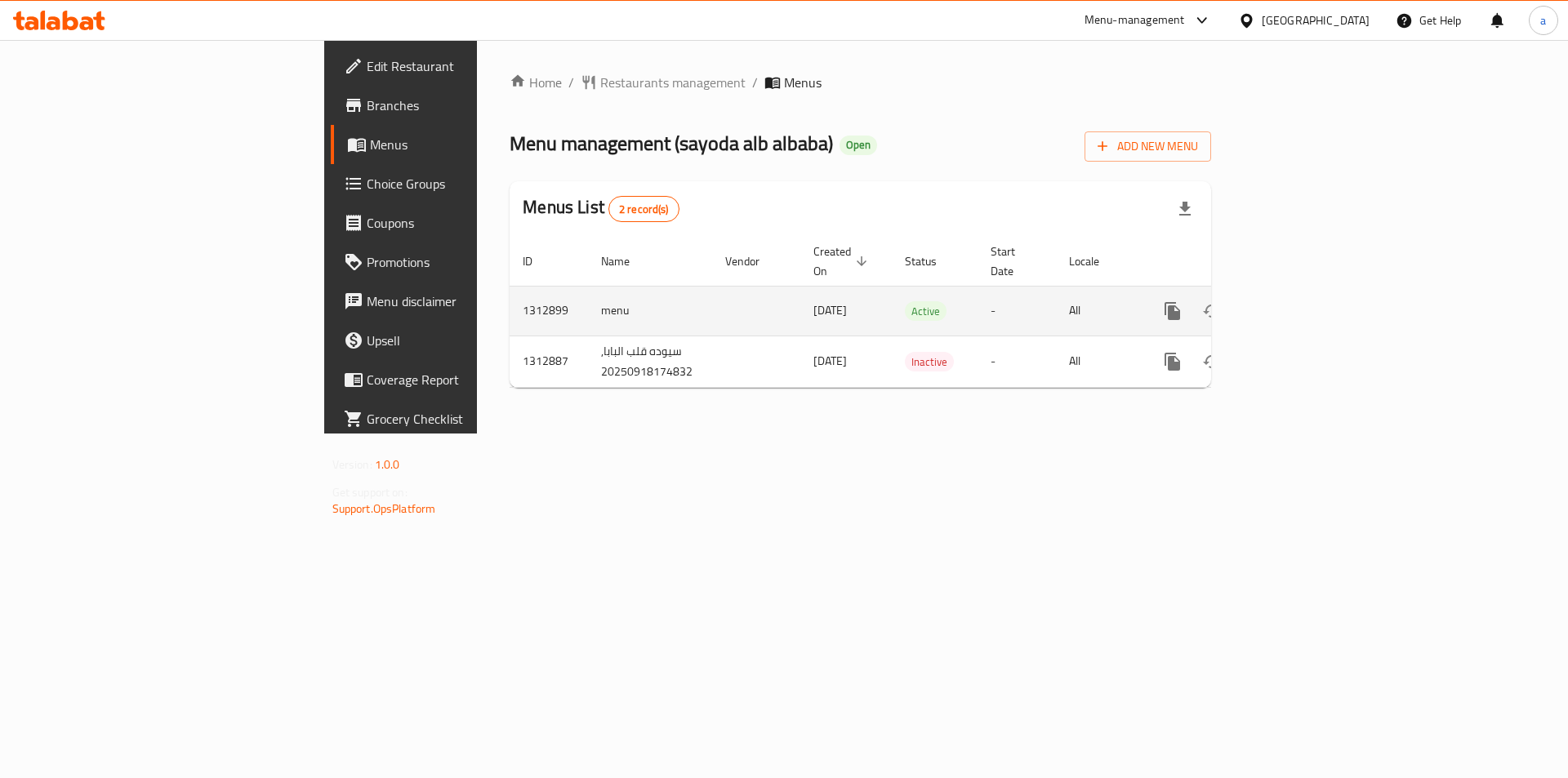
click at [1300, 301] on icon "enhanced table" at bounding box center [1291, 311] width 20 height 20
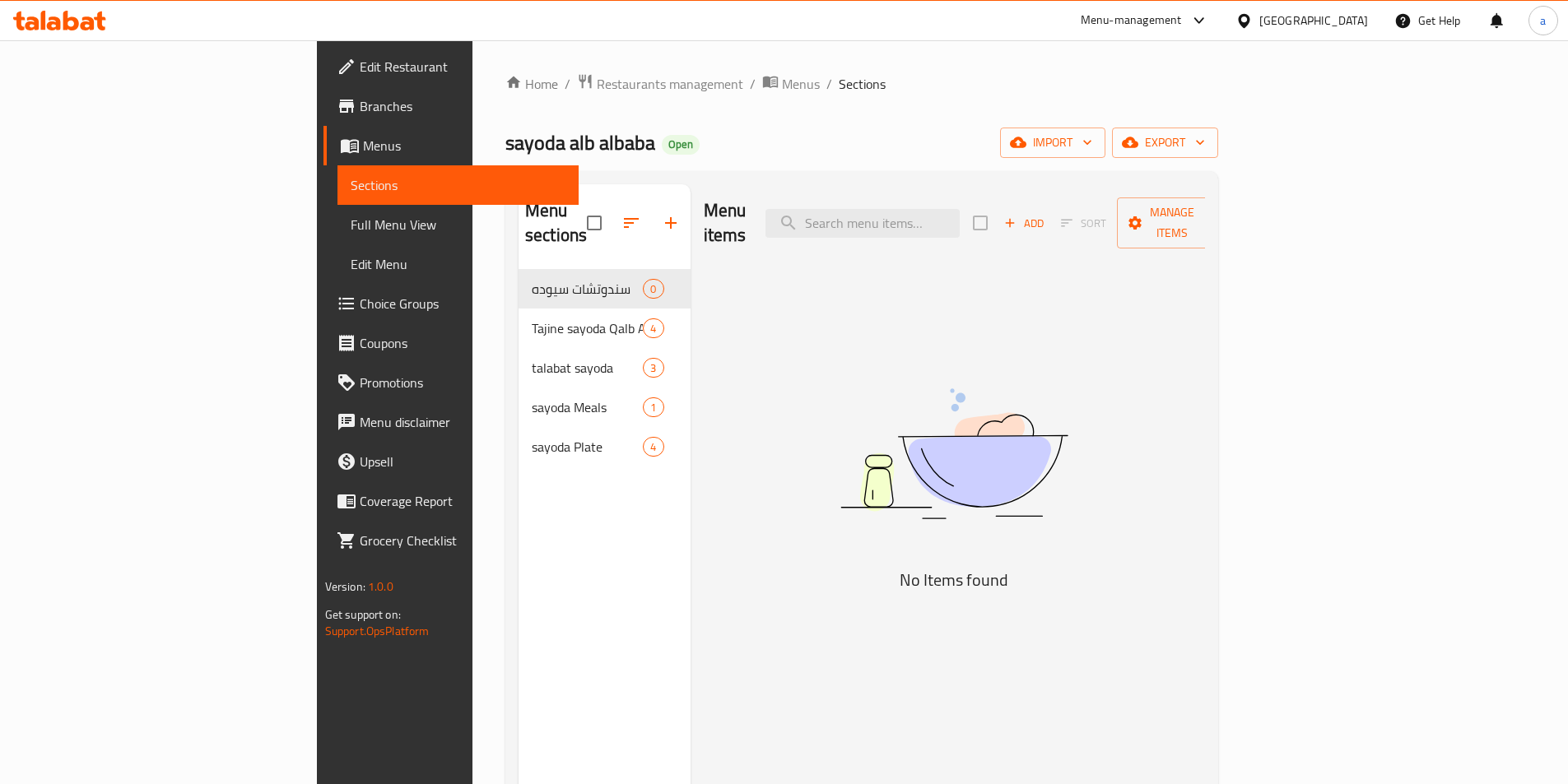
click at [360, 306] on span "Choice Groups" at bounding box center [463, 303] width 206 height 20
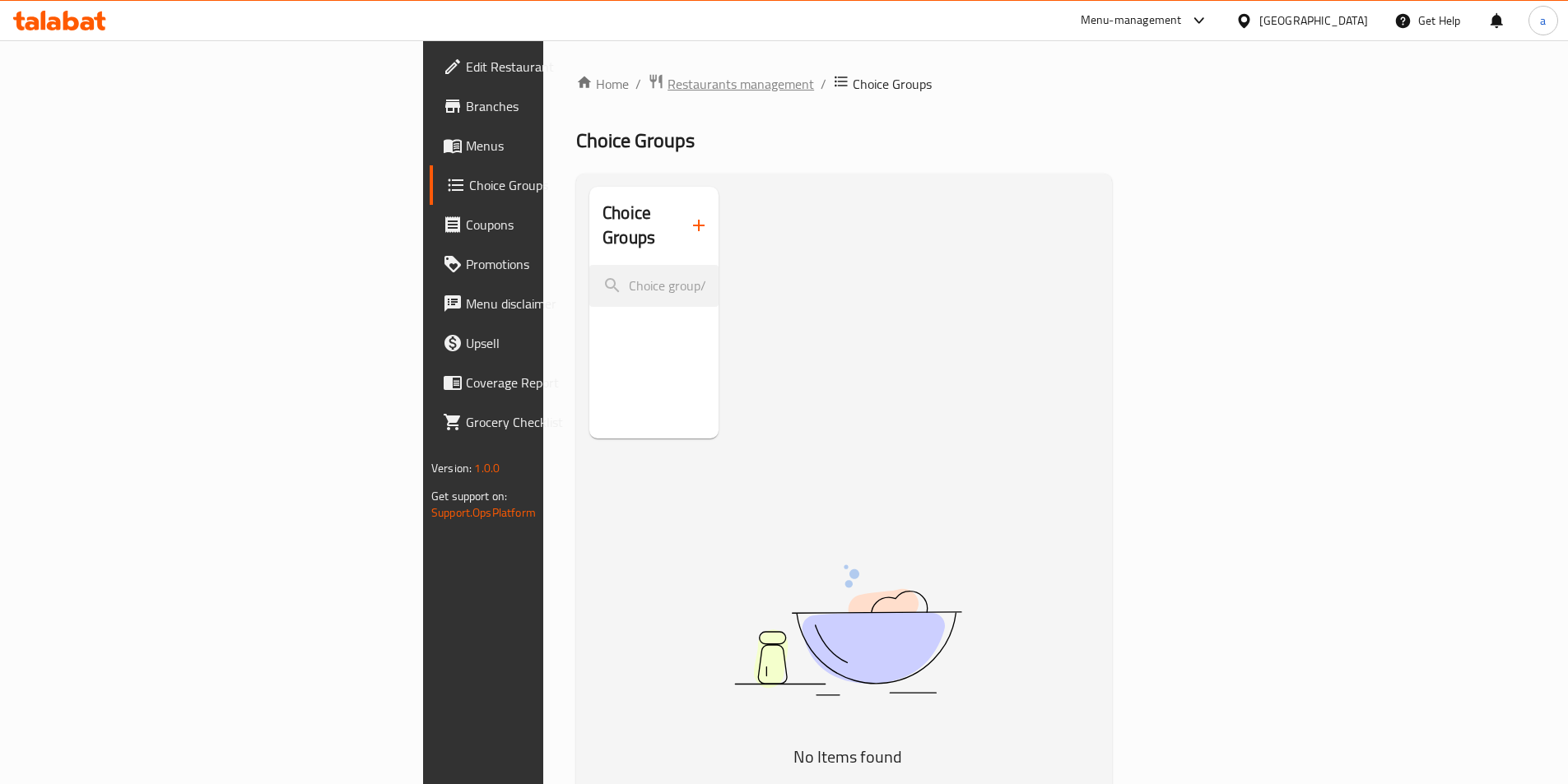
click at [667, 77] on span "Restaurants management" at bounding box center [741, 84] width 147 height 20
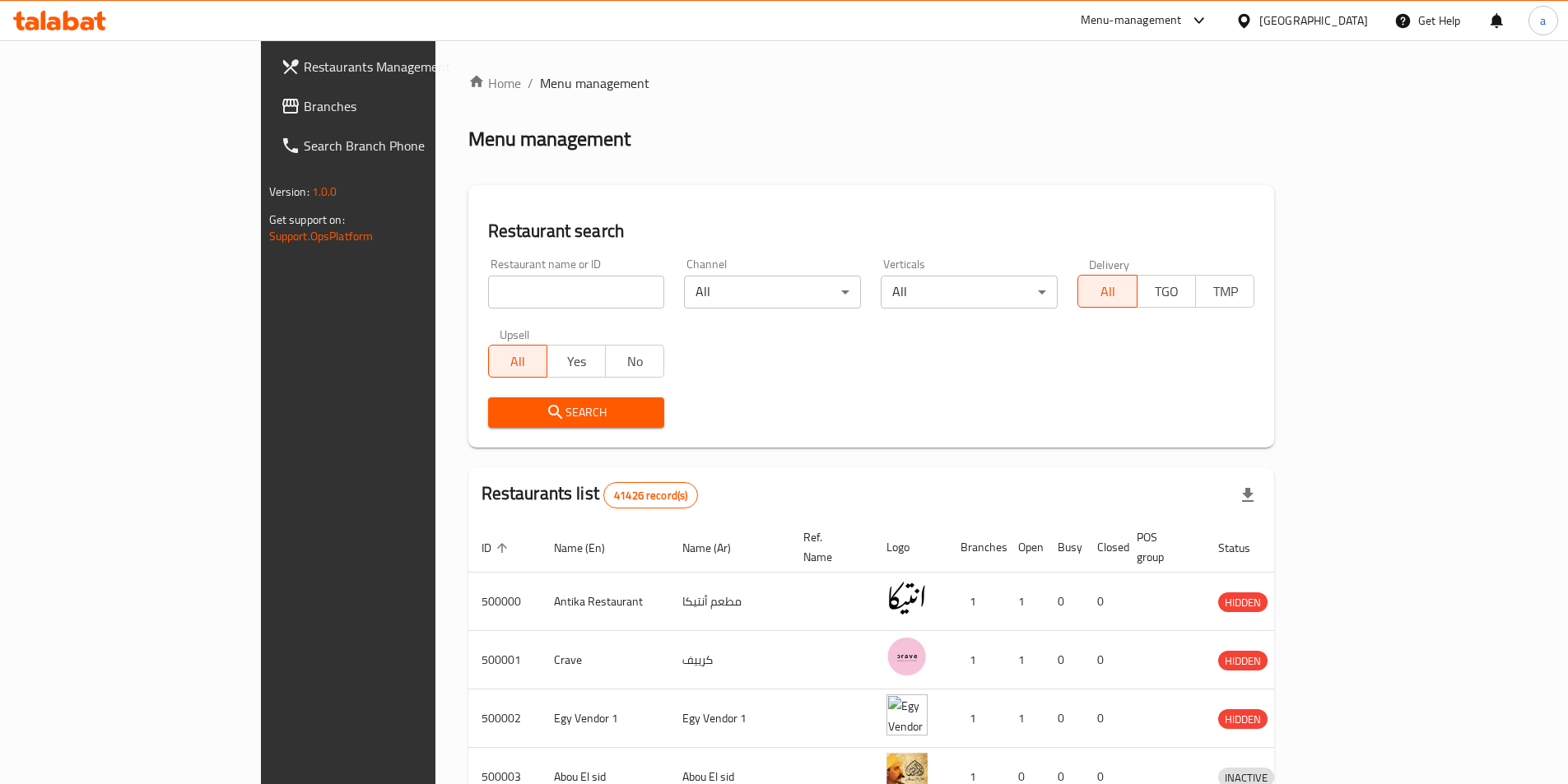
click at [304, 112] on span "Branches" at bounding box center [407, 106] width 206 height 20
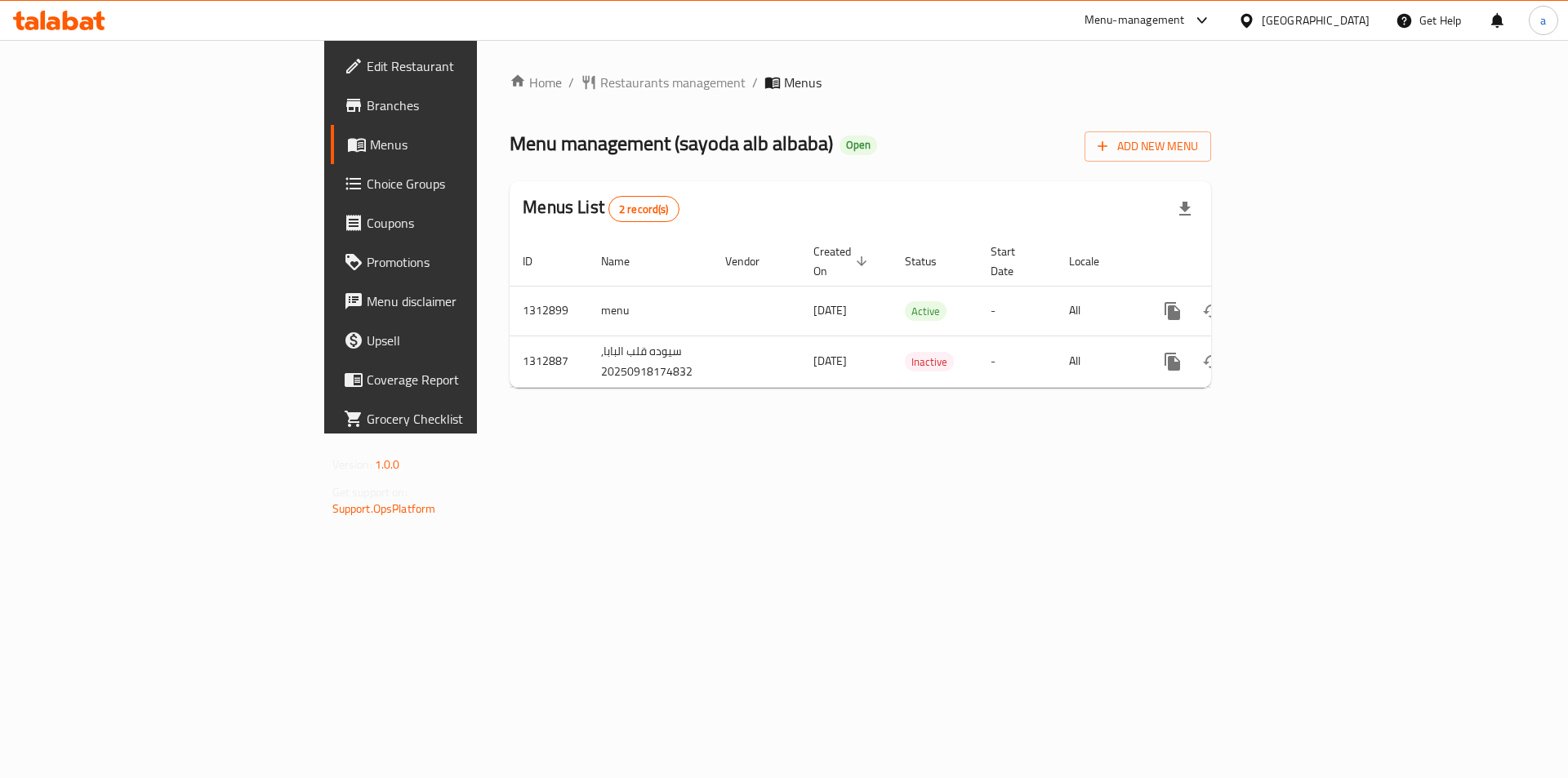
click at [367, 175] on span "Choice Groups" at bounding box center [470, 184] width 206 height 20
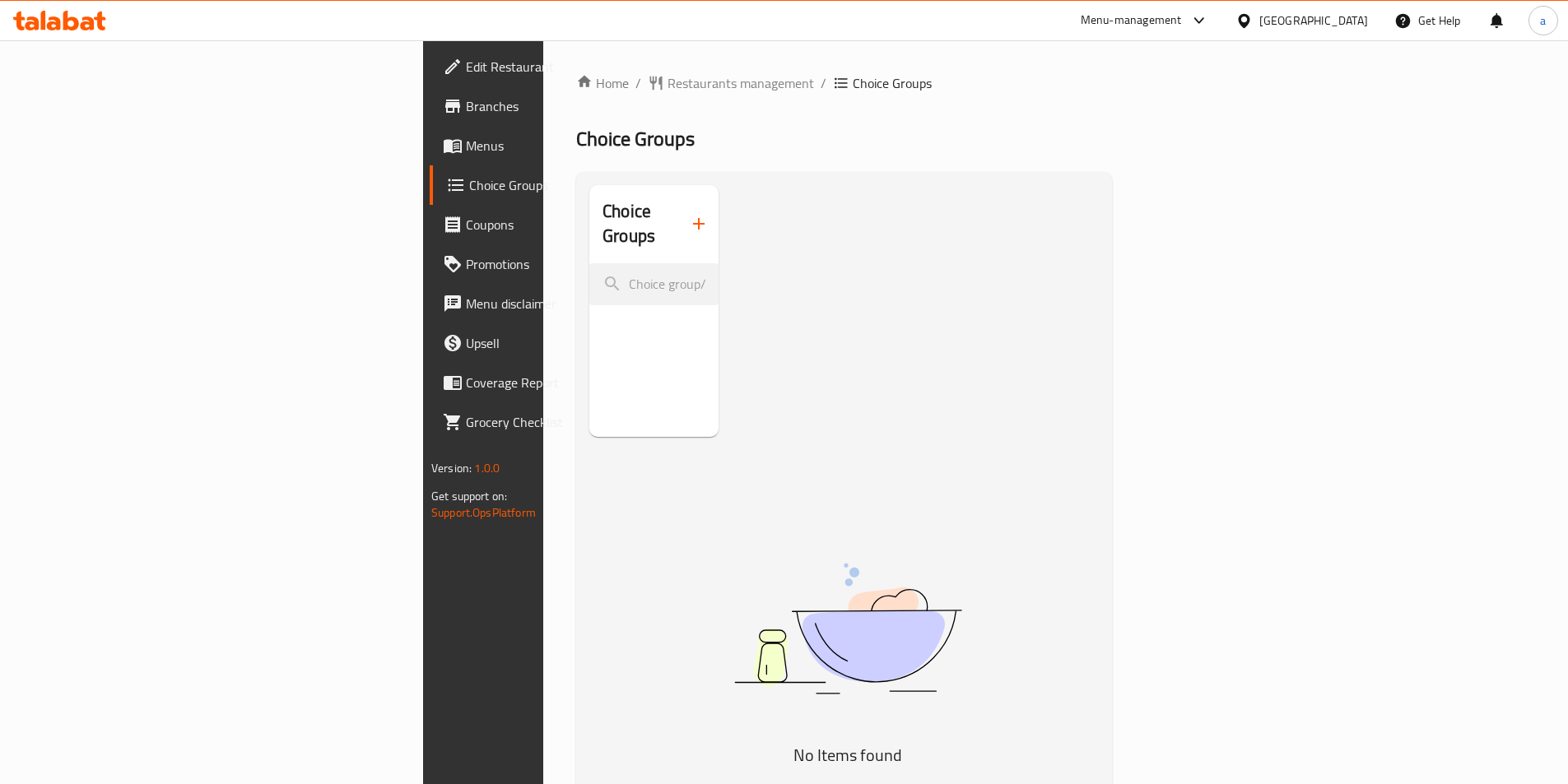
click at [736, 356] on div "Choice Groups No Items found" at bounding box center [847, 577] width 516 height 784
click at [667, 81] on span "Restaurants management" at bounding box center [741, 83] width 147 height 20
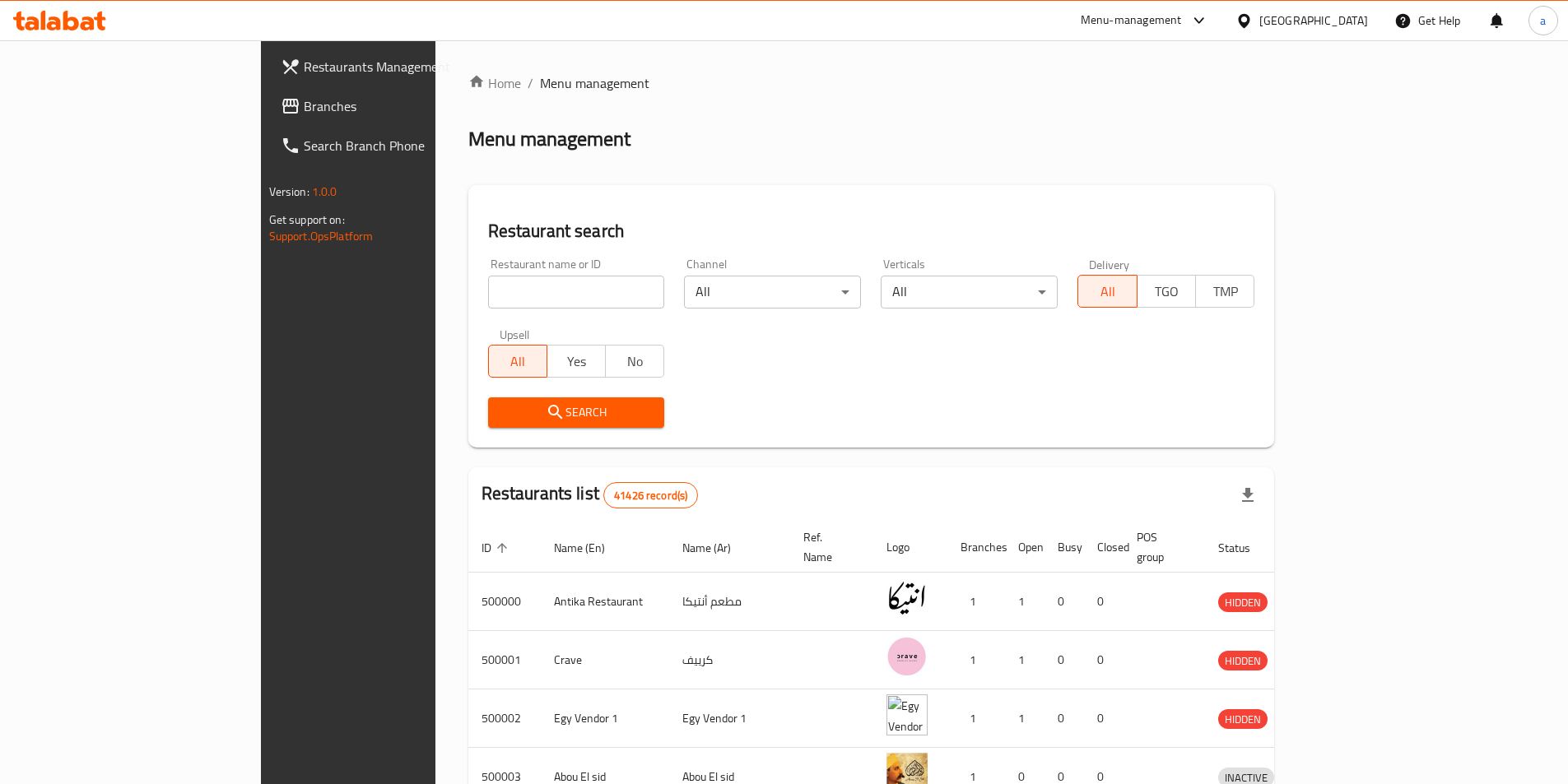
click at [304, 99] on span "Branches" at bounding box center [407, 106] width 206 height 20
